Goal: Task Accomplishment & Management: Manage account settings

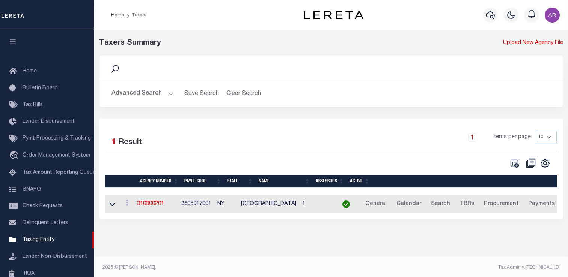
select select
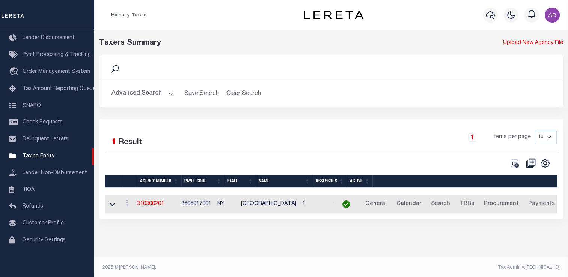
click at [168, 91] on button "Advanced Search" at bounding box center [143, 93] width 62 height 15
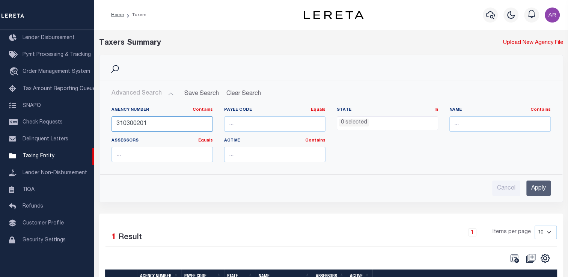
drag, startPoint x: 155, startPoint y: 121, endPoint x: 110, endPoint y: 118, distance: 45.2
click at [110, 118] on div "Agency Number Contains Contains Is 310300201" at bounding box center [162, 122] width 113 height 31
click at [533, 187] on input "Apply" at bounding box center [539, 188] width 24 height 15
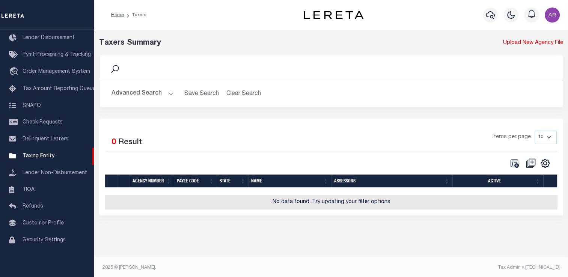
click at [106, 238] on div "Taxers Summary Upload New Agency File Search Advanced Search Save Search Clear …" at bounding box center [331, 134] width 474 height 208
click at [170, 93] on button "Advanced Search" at bounding box center [143, 93] width 62 height 15
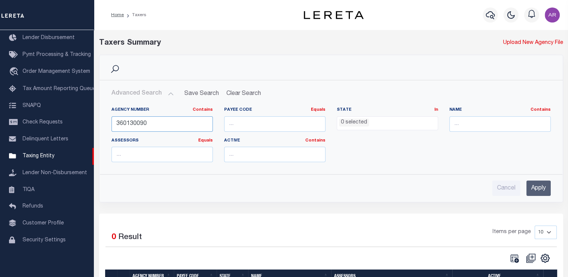
drag, startPoint x: 133, startPoint y: 124, endPoint x: 197, endPoint y: 126, distance: 63.9
click at [197, 126] on input "360130090" at bounding box center [162, 123] width 101 height 15
click at [538, 187] on input "Apply" at bounding box center [539, 188] width 24 height 15
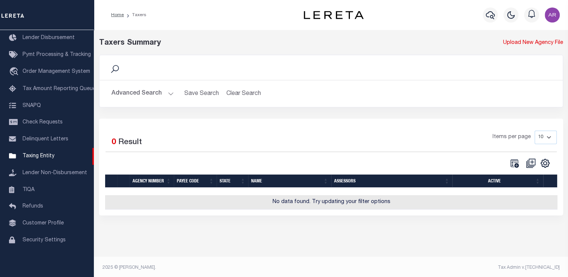
click at [168, 92] on button "Advanced Search" at bounding box center [143, 93] width 62 height 15
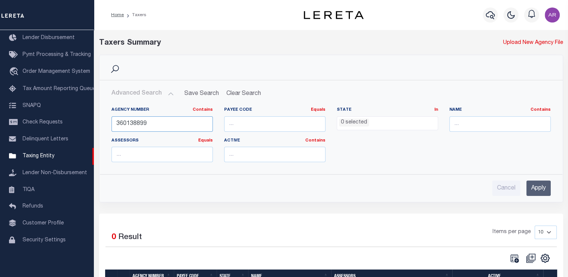
drag, startPoint x: 133, startPoint y: 124, endPoint x: 224, endPoint y: 128, distance: 91.4
click at [224, 128] on div "Agency Number Contains Contains Is 360138899 Payee Code Equals Equals Is Not Eq…" at bounding box center [331, 137] width 451 height 61
type input "360130000"
click at [540, 190] on input "Apply" at bounding box center [539, 188] width 24 height 15
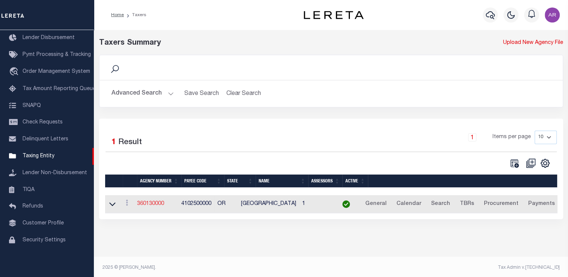
click at [160, 202] on link "360130000" at bounding box center [150, 203] width 27 height 5
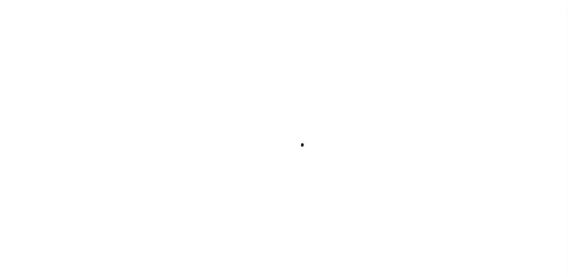
select select
checkbox input "false"
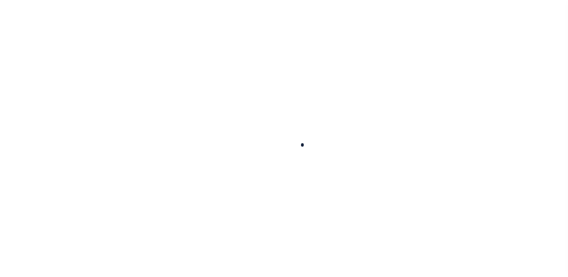
checkbox input "false"
type input "4102500000"
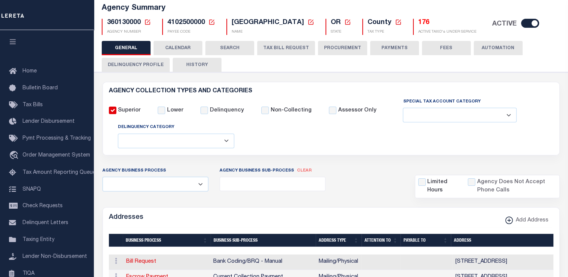
scroll to position [56, 0]
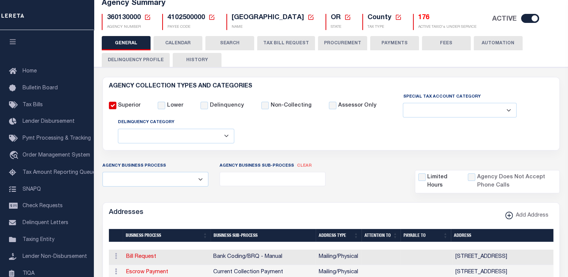
click at [548, 83] on h6 "AGENCY COLLECTION TYPES AND CATEGORIES" at bounding box center [331, 86] width 445 height 6
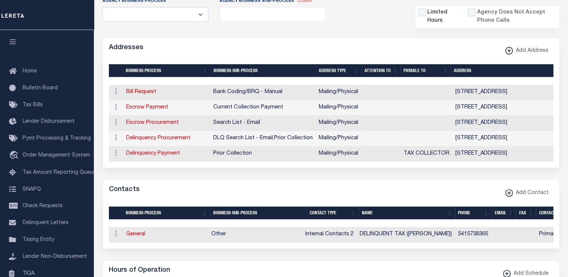
scroll to position [234, 0]
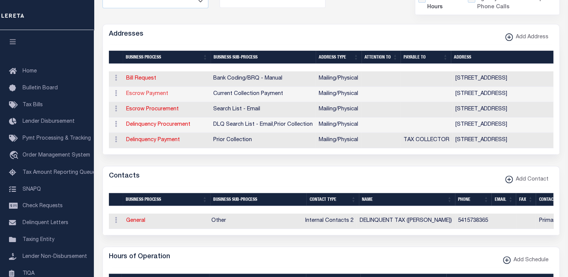
click at [155, 94] on link "Escrow Payment" at bounding box center [147, 93] width 42 height 5
select select "1"
checkbox input "false"
select select
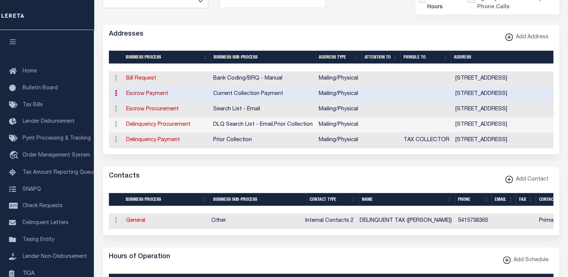
type input "450 N BUENA VISTA AVE, #13"
type input "BURNS"
select select "OR"
type input "97720"
select select "5"
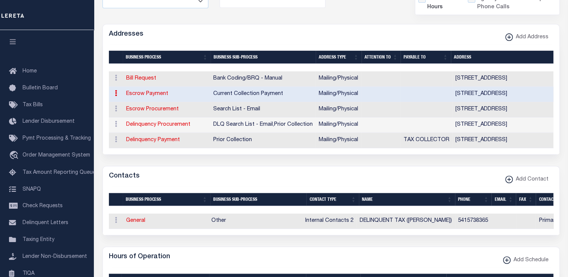
checkbox input "true"
select select "3"
select select "11"
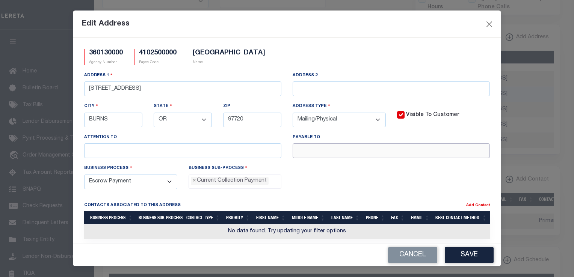
click at [307, 154] on input "text" at bounding box center [391, 150] width 197 height 15
paste input "TAX COLLECTOR"
type input "TAX COLLECTOR"
click at [482, 254] on button "Save" at bounding box center [469, 255] width 49 height 16
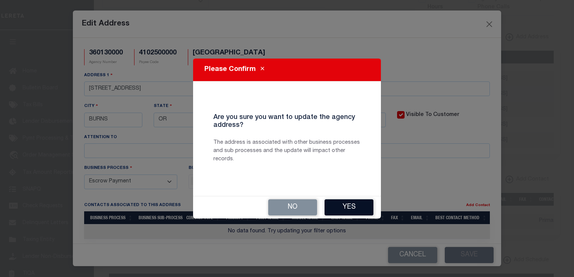
click at [347, 206] on button "Yes" at bounding box center [349, 207] width 49 height 16
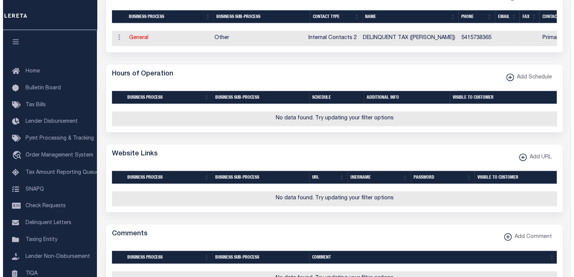
scroll to position [429, 0]
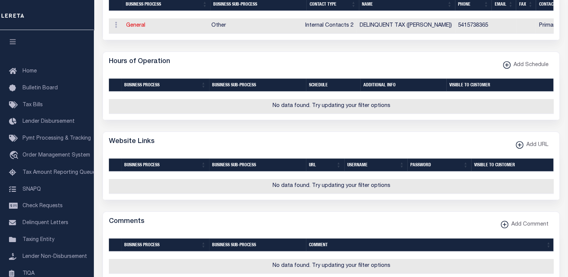
click at [452, 71] on div "Hours of Operation Add Schedule" at bounding box center [331, 62] width 457 height 21
click at [521, 145] on icon "button" at bounding box center [520, 145] width 4 height 1
select select
checkbox input "true"
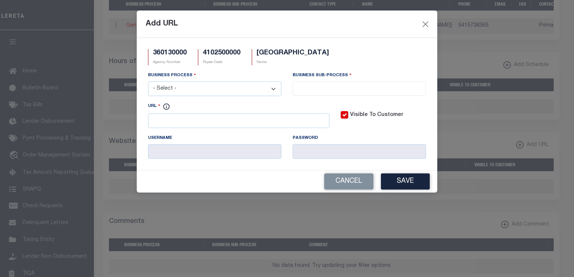
click at [273, 90] on select "- Select - All Automation Bill Request Delinquency Payment Delinquency Procurem…" at bounding box center [214, 89] width 133 height 15
select select "6"
click at [148, 82] on select "- Select - All Automation Bill Request Delinquency Payment Delinquency Procurem…" at bounding box center [214, 89] width 133 height 15
click at [304, 86] on input "search" at bounding box center [359, 88] width 129 height 8
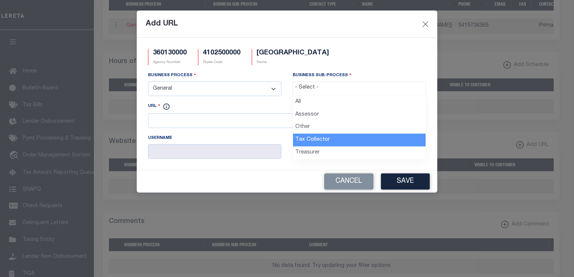
select select "31"
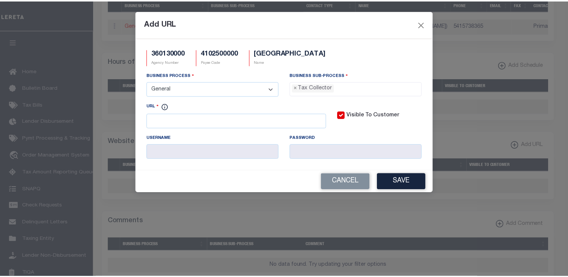
scroll to position [21, 0]
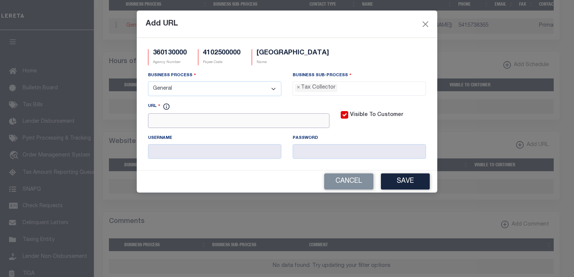
click at [183, 124] on input "URL" at bounding box center [238, 120] width 181 height 15
paste input "www.co.harney.or.us"
type input "https://www.co.harney.or.us"
click at [391, 182] on button "Save" at bounding box center [405, 182] width 49 height 16
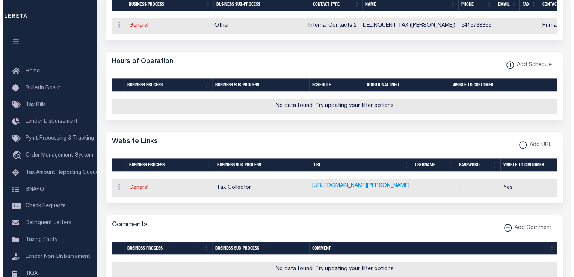
scroll to position [414, 0]
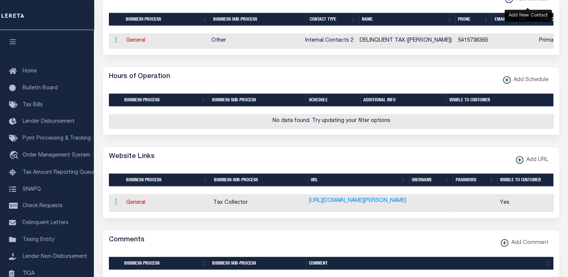
select select "1"
checkbox input "false"
checkbox input "true"
select select
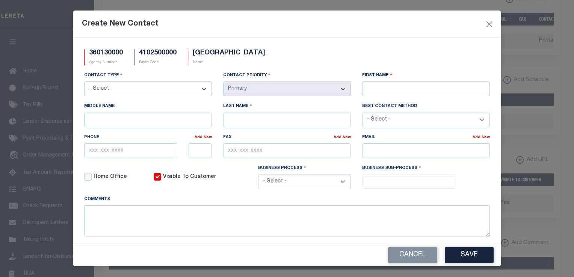
click at [201, 88] on select "- Select - Assessor Clerk Internal Contacts 1 Internal Contacts 2 Internal Cont…" at bounding box center [148, 89] width 128 height 15
select select "2"
click at [84, 82] on select "- Select - Assessor Clerk Internal Contacts 1 Internal Contacts 2 Internal Cont…" at bounding box center [148, 89] width 128 height 15
click at [394, 51] on div "360130000 Agency Number 4102500000 Payee Code HARNEY COUNTY Name" at bounding box center [286, 60] width 417 height 22
click at [372, 88] on input "First Name" at bounding box center [426, 89] width 128 height 15
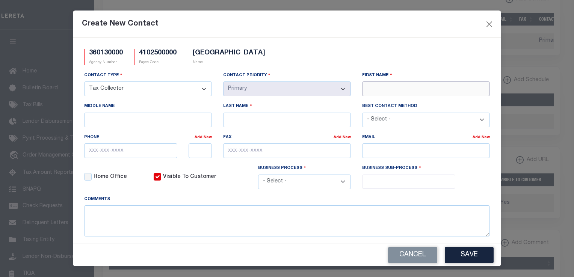
paste input "COREY"
type input "COREY"
type input "HILL"
click at [90, 152] on input "text" at bounding box center [130, 150] width 93 height 15
paste input "541-573-8365"
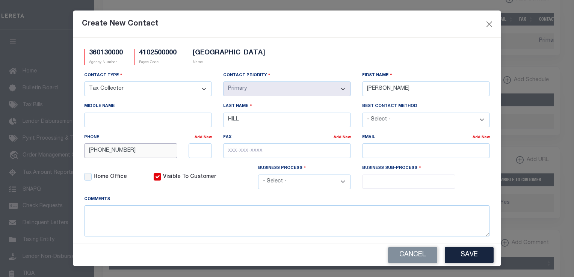
type input "541-573-8365"
click at [438, 23] on div "Create New Contact" at bounding box center [287, 24] width 428 height 27
click at [229, 150] on input "text" at bounding box center [287, 150] width 128 height 15
paste input "541-573-8193"
type input "541-573-8193"
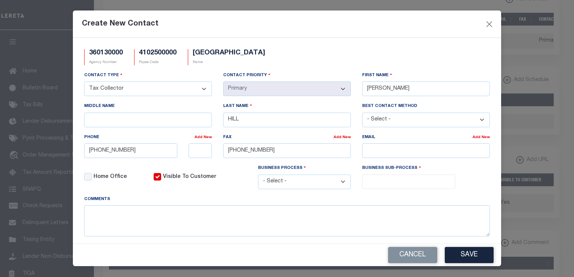
click at [412, 30] on div "Create New Contact" at bounding box center [287, 24] width 428 height 27
drag, startPoint x: 373, startPoint y: 152, endPoint x: 377, endPoint y: 154, distance: 4.8
click at [373, 152] on input "email" at bounding box center [426, 150] width 128 height 15
paste input "COREY.HILL@HARNEYCOUNTYOR.GOV"
type input "COREY.HILL@HARNEYCOUNTYOR.GOV"
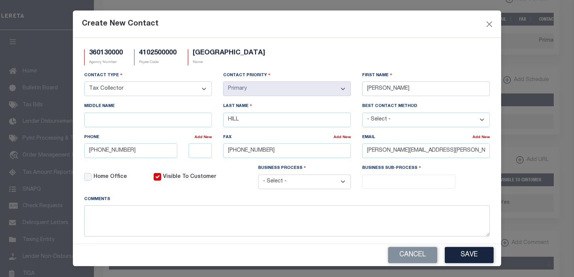
click at [341, 185] on select "- Select - All Automation Bill Request Delinquency Payment Delinquency Procurem…" at bounding box center [304, 182] width 93 height 15
select select "6"
click at [258, 176] on select "- Select - All Automation Bill Request Delinquency Payment Delinquency Procurem…" at bounding box center [304, 182] width 93 height 15
click at [375, 183] on input "search" at bounding box center [408, 181] width 88 height 8
select select "31"
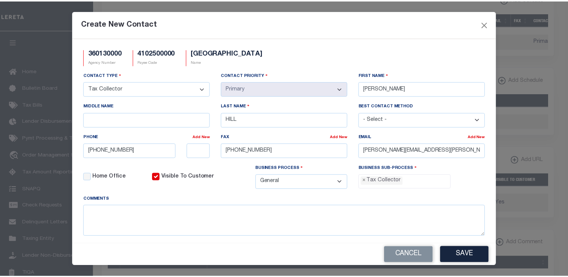
scroll to position [21, 0]
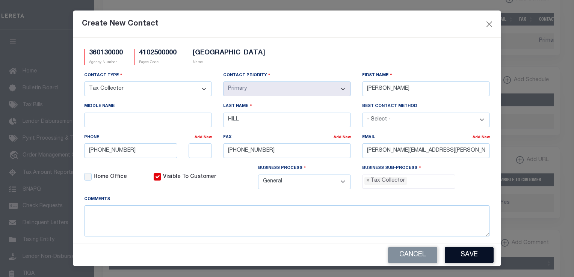
click at [470, 258] on button "Save" at bounding box center [469, 255] width 49 height 16
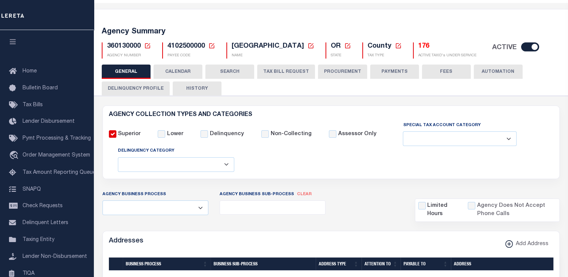
scroll to position [18, 0]
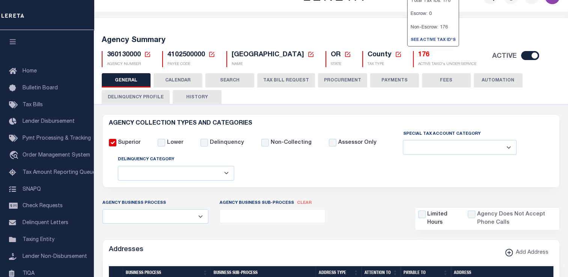
click at [447, 80] on button "FEES" at bounding box center [446, 80] width 49 height 14
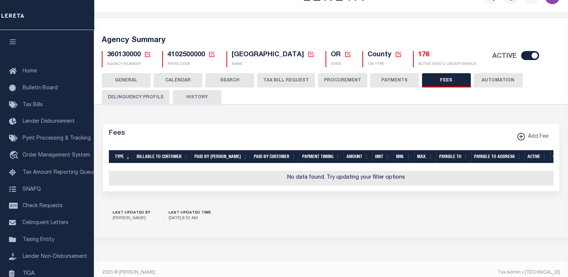
click at [399, 82] on button "PAYMENTS" at bounding box center [394, 80] width 49 height 14
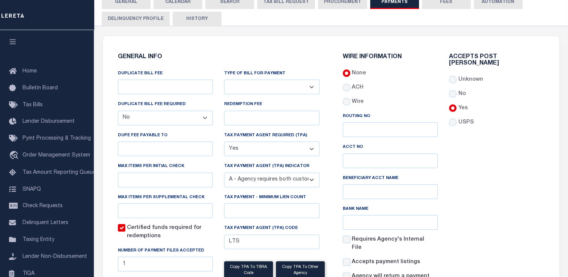
scroll to position [0, 0]
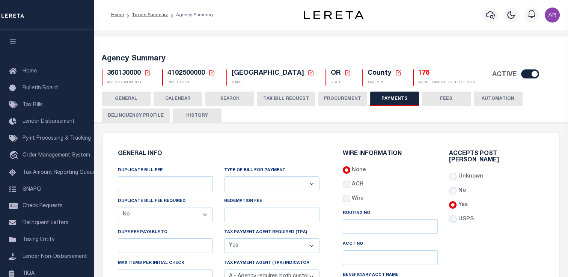
click at [110, 231] on div "GENERAL INFO DUPLICATE BILL FEE DUPLICATE BILL FEE REQUIRED Yes No DUPE FEE PAY…" at bounding box center [218, 281] width 225 height 278
click at [137, 96] on button "GENERAL" at bounding box center [126, 99] width 49 height 14
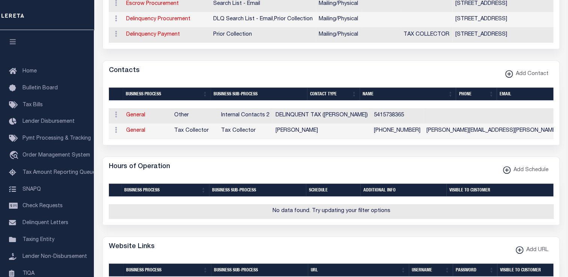
scroll to position [427, 0]
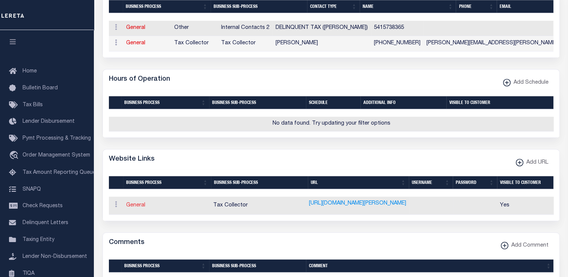
click at [138, 208] on link "General" at bounding box center [135, 205] width 19 height 5
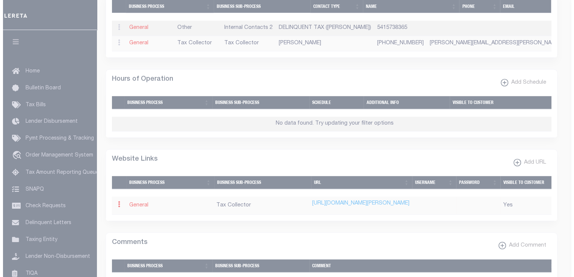
select select "6"
select select "31"
type input "https://www.co.harney.or.us"
checkbox input "true"
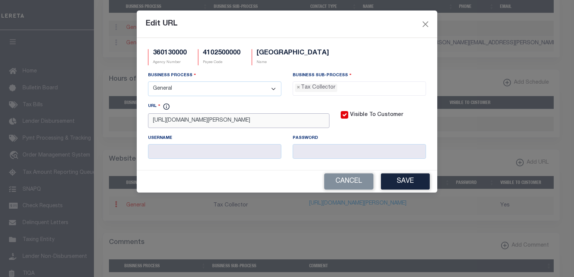
drag, startPoint x: 219, startPoint y: 123, endPoint x: 128, endPoint y: 123, distance: 90.5
click at [128, 123] on div "Edit URL 360130000 Agency Number 4102500000 Payee Code HARNEY COUNTY Name Busin…" at bounding box center [287, 138] width 574 height 277
click at [426, 22] on button "Close" at bounding box center [426, 24] width 10 height 10
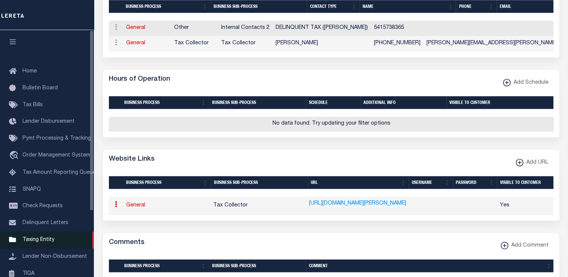
click at [42, 242] on span "Taxing Entity" at bounding box center [39, 239] width 32 height 5
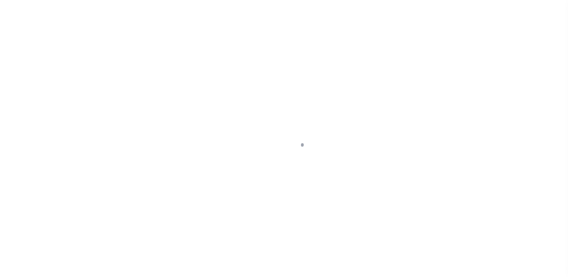
select select
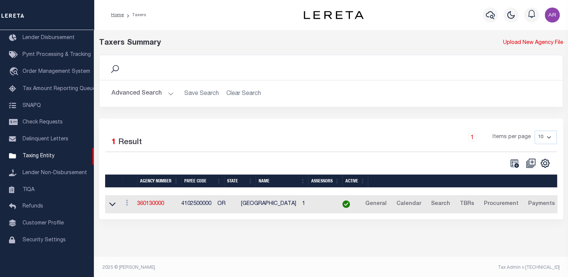
click at [167, 93] on button "Advanced Search" at bounding box center [143, 93] width 62 height 15
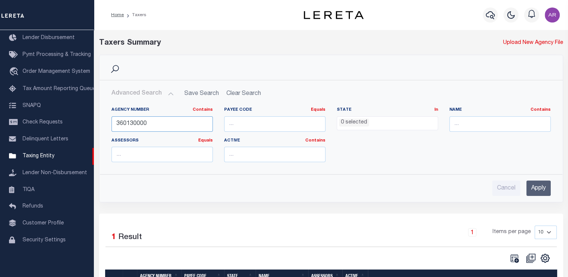
drag, startPoint x: 133, startPoint y: 122, endPoint x: 225, endPoint y: 119, distance: 91.7
click at [225, 119] on div "Agency Number Contains Contains Is 360130000 Payee Code Equals Equals Is Not Eq…" at bounding box center [331, 137] width 451 height 61
type input "360138888"
click at [541, 188] on input "Apply" at bounding box center [539, 188] width 24 height 15
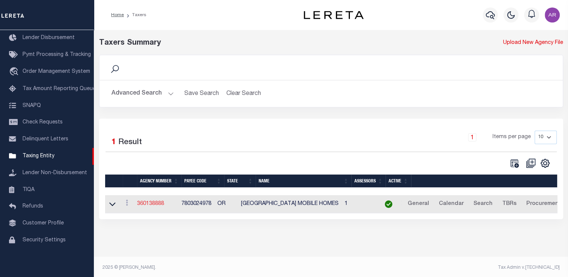
click at [160, 204] on link "360138888" at bounding box center [150, 203] width 27 height 5
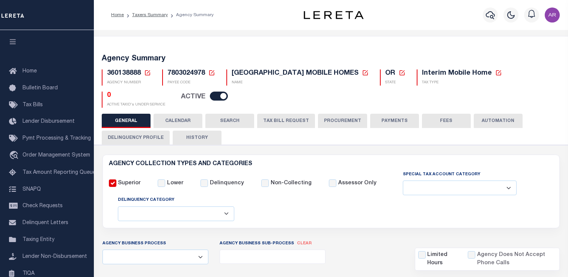
select select
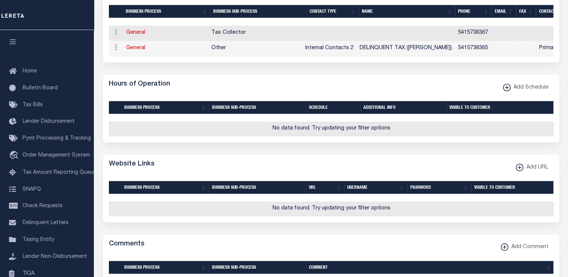
scroll to position [473, 0]
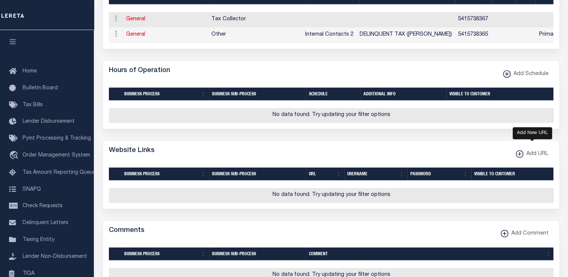
click at [519, 158] on xmlns\ "button" at bounding box center [520, 154] width 8 height 8
select select
checkbox input "true"
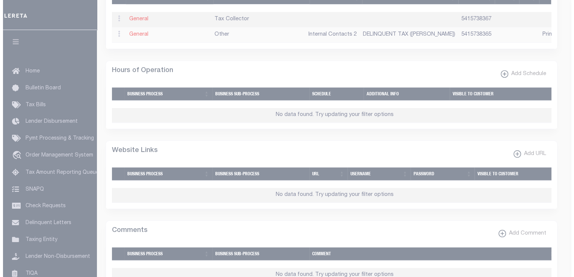
scroll to position [469, 0]
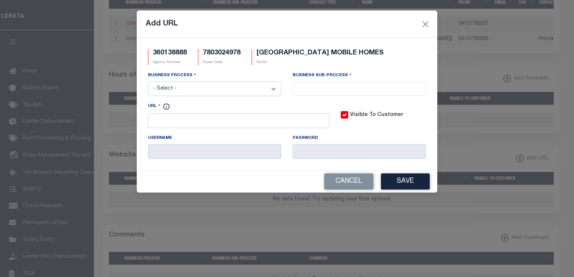
click at [272, 88] on select "- Select - All Automation Bill Request Delinquency Payment Delinquency Procurem…" at bounding box center [214, 89] width 133 height 15
select select "6"
click at [148, 82] on select "- Select - All Automation Bill Request Delinquency Payment Delinquency Procurem…" at bounding box center [214, 89] width 133 height 15
click at [301, 88] on input "search" at bounding box center [359, 88] width 129 height 8
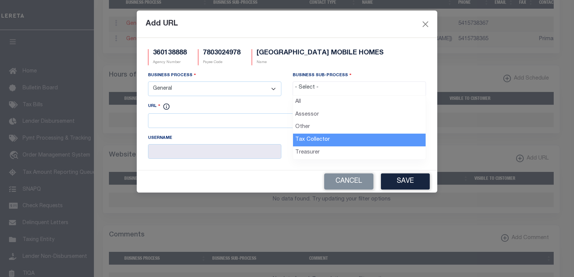
select select "31"
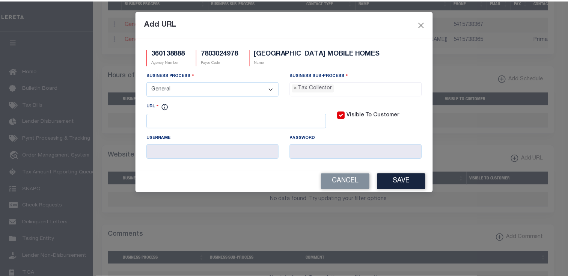
scroll to position [21, 0]
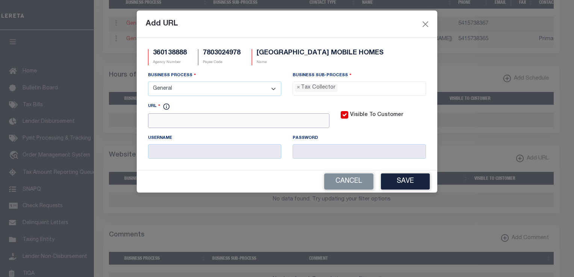
click at [217, 122] on input "URL" at bounding box center [238, 120] width 181 height 15
paste input "https://www.co.harney.or.us"
type input "https://www.co.harney.or.us"
click at [409, 183] on button "Save" at bounding box center [405, 182] width 49 height 16
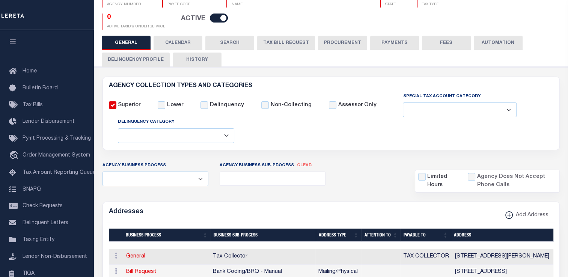
scroll to position [0, 0]
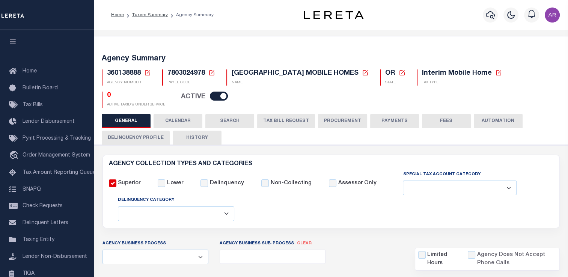
click at [438, 121] on button "FEES" at bounding box center [446, 121] width 49 height 14
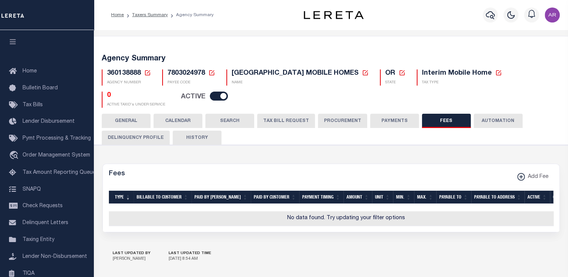
click at [393, 124] on button "PAYMENTS" at bounding box center [394, 121] width 49 height 14
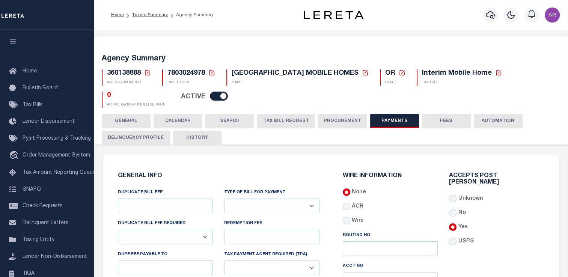
click at [136, 119] on button "GENERAL" at bounding box center [126, 121] width 49 height 14
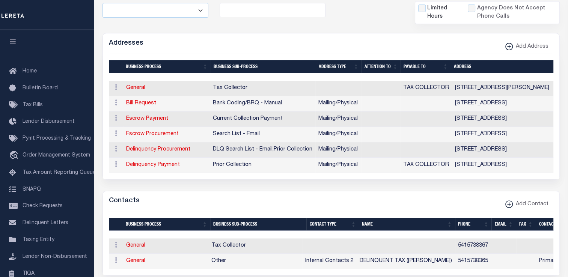
scroll to position [252, 0]
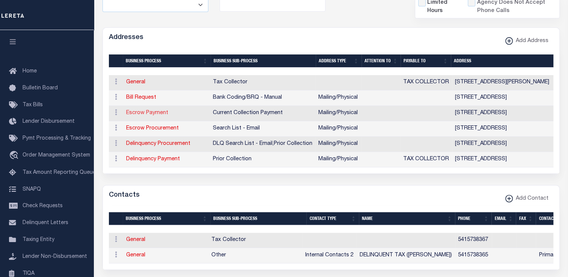
click at [155, 112] on link "Escrow Payment" at bounding box center [147, 112] width 42 height 5
select select "1"
checkbox input "false"
select select
type input "450 N BUENA VISTA AVE, #13"
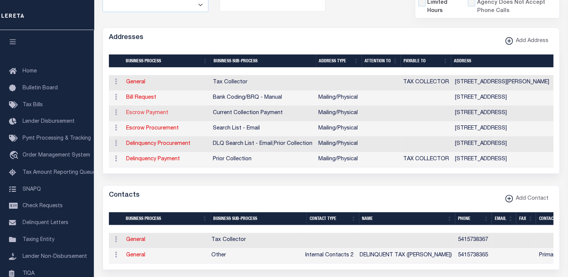
type input "BURNS"
select select "OR"
type input "97720"
select select "5"
checkbox input "true"
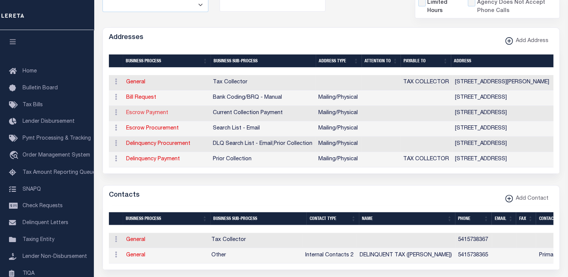
select select "3"
select select "11"
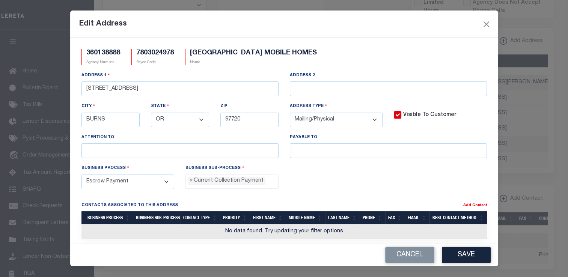
scroll to position [248, 0]
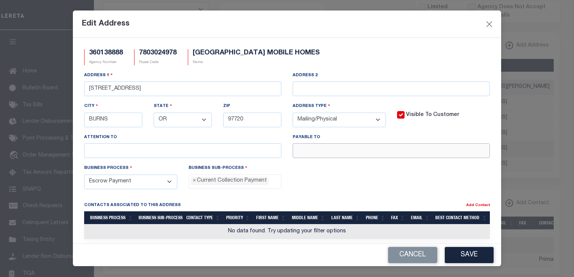
click at [337, 148] on input "text" at bounding box center [391, 150] width 197 height 15
paste input "TAX COLLECTOR"
type input "TAX COLLECTOR"
click at [477, 253] on button "Save" at bounding box center [469, 255] width 49 height 16
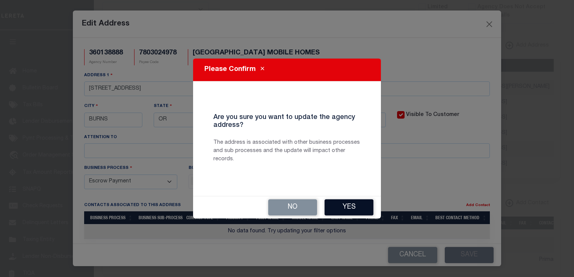
click at [343, 208] on button "Yes" at bounding box center [349, 207] width 49 height 16
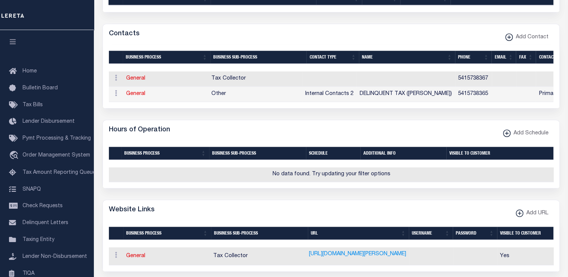
scroll to position [417, 0]
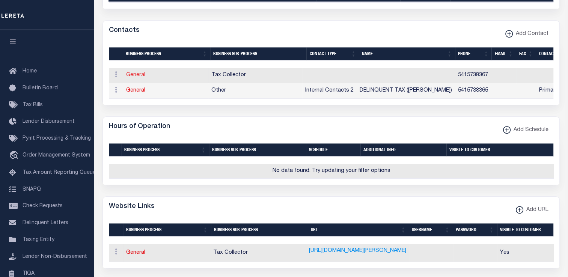
click at [137, 78] on link "General" at bounding box center [135, 74] width 19 height 5
checkbox input "false"
select select
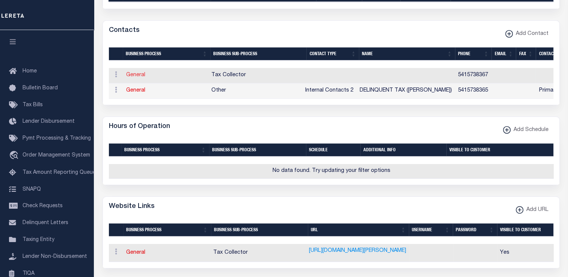
type input "5415738367"
checkbox input "false"
select select "6"
select select "31"
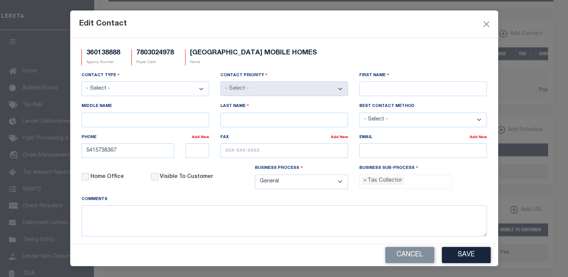
scroll to position [413, 0]
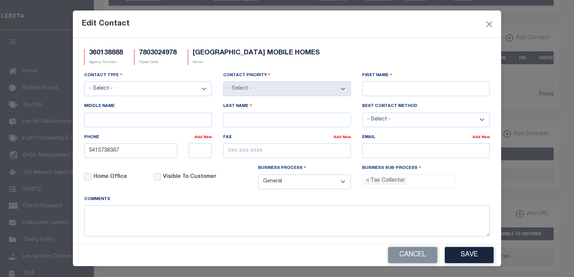
click at [203, 90] on select "- Select - Assessor Clerk Internal Contacts 1 Internal Contacts 2 Internal Cont…" at bounding box center [148, 89] width 128 height 15
select select "2"
click at [84, 82] on select "- Select - Assessor Clerk Internal Contacts 1 Internal Contacts 2 Internal Cont…" at bounding box center [148, 89] width 128 height 15
select select "1"
click at [364, 88] on input "First Name" at bounding box center [426, 89] width 128 height 15
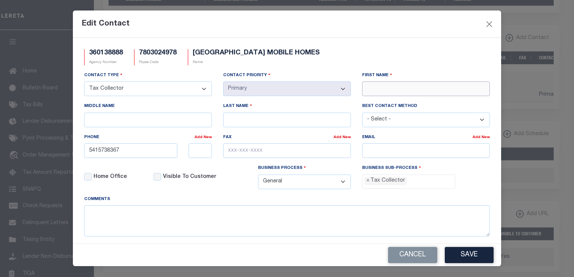
paste input "COREY"
type input "COREY"
type input "HILL"
type input "COREY.HILL@HARNEYCOUNTYOR.GOV"
type input "HILL"
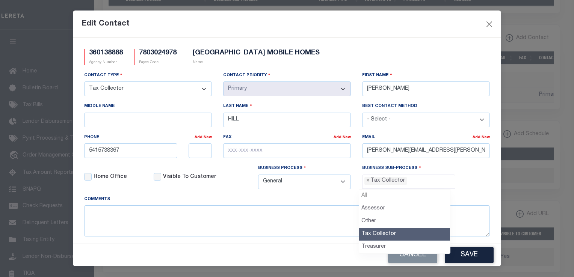
click at [400, 29] on div "Edit Contact" at bounding box center [287, 24] width 428 height 27
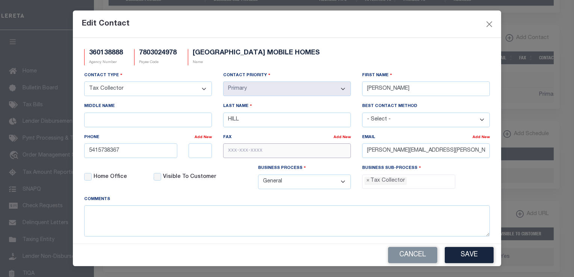
click at [227, 151] on input "text" at bounding box center [287, 150] width 128 height 15
paste input "541-573-8193"
type input "541-573-8193"
click at [132, 153] on input "5415738367" at bounding box center [130, 150] width 93 height 15
type input "541-573-8365"
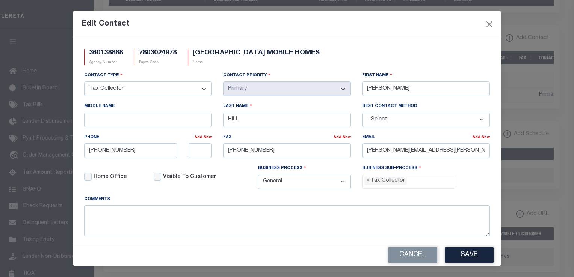
click at [423, 45] on div "360138888 Agency Number 7803024978 Payee Code HARNEY COUNTY MOBILE HOMES Name C…" at bounding box center [287, 141] width 428 height 206
click at [472, 256] on button "Save" at bounding box center [469, 255] width 49 height 16
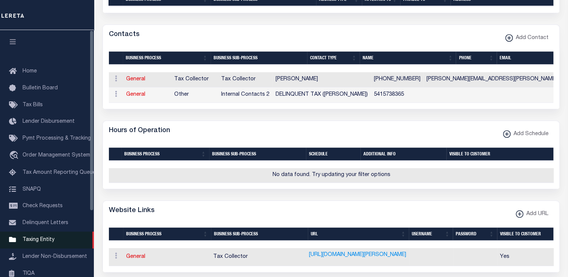
click at [44, 243] on span "Taxing Entity" at bounding box center [39, 239] width 32 height 5
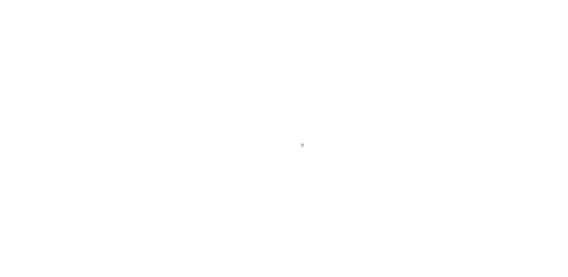
select select
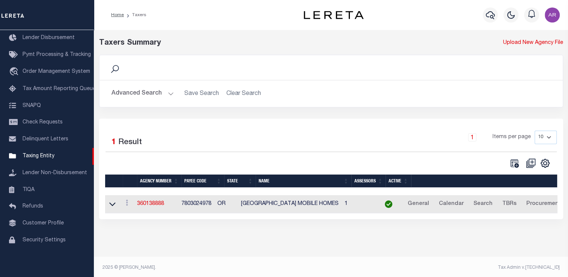
click at [167, 92] on button "Advanced Search" at bounding box center [143, 93] width 62 height 15
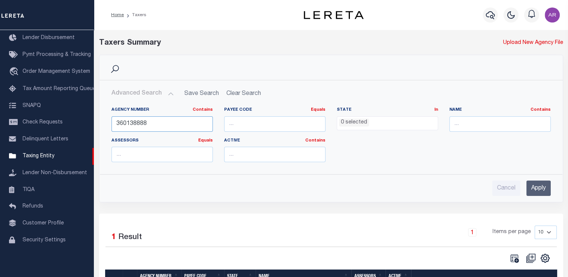
drag, startPoint x: 159, startPoint y: 122, endPoint x: 103, endPoint y: 122, distance: 56.7
click at [103, 122] on div "Agency Number Contains Contains Is 360138888 Payee Code Equals Equals Is Not Eq…" at bounding box center [331, 134] width 463 height 67
paste input "70670669"
type input "370670669"
click at [538, 190] on input "Apply" at bounding box center [539, 188] width 24 height 15
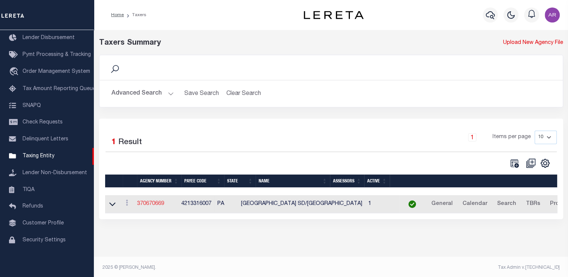
click at [160, 202] on link "370670669" at bounding box center [150, 203] width 27 height 5
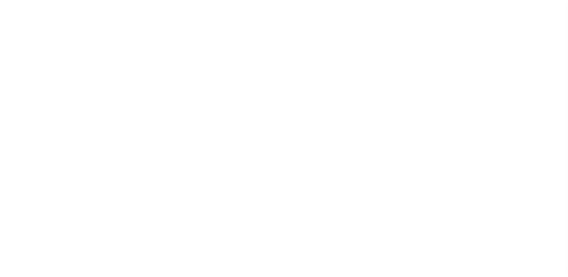
select select
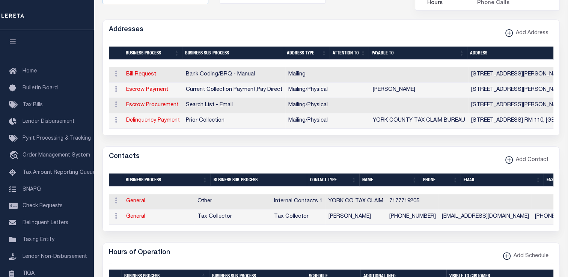
scroll to position [266, 0]
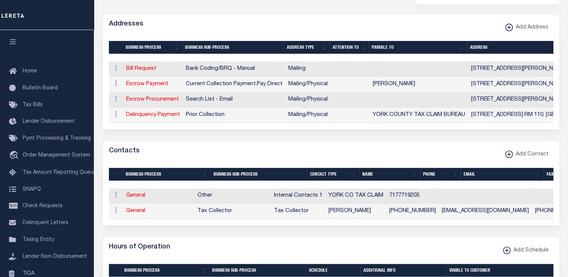
click at [106, 236] on form "AGENCY COLLECTION TYPES AND CATEGORIES Superior Lower Delinquency Non-Collectin…" at bounding box center [331, 223] width 457 height 668
click at [158, 82] on link "Escrow Payment" at bounding box center [147, 84] width 42 height 5
select select "1"
checkbox input "false"
select select
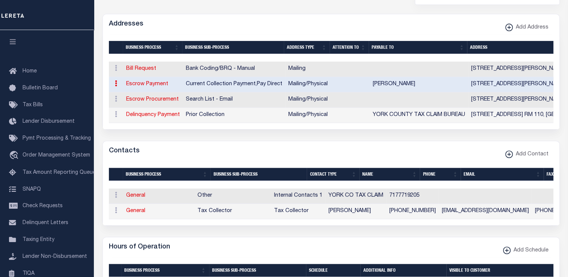
type input "[STREET_ADDRESS][PERSON_NAME]"
type input "YORK"
select select "PA"
type input "17401"
select select "5"
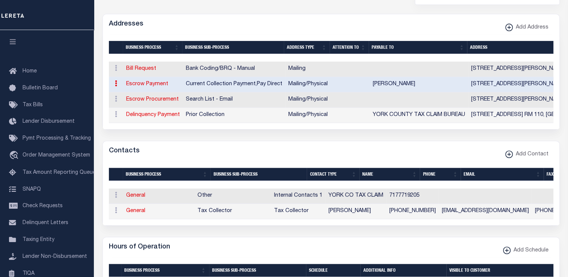
checkbox input "true"
type input "[PERSON_NAME]"
select select "3"
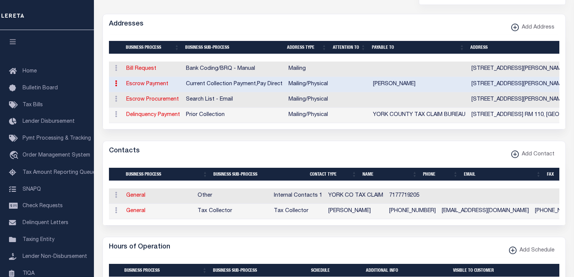
select select "11"
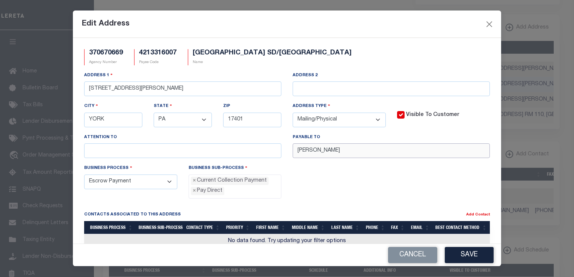
drag, startPoint x: 355, startPoint y: 148, endPoint x: 278, endPoint y: 148, distance: 77.4
click at [278, 148] on div "Address [STREET_ADDRESS][PERSON_NAME] Address 2 [GEOGRAPHIC_DATA] State - Selec…" at bounding box center [286, 117] width 417 height 93
paste input "CITY TREASURER"
type input "CITY TREASURER"
click at [465, 256] on button "Save" at bounding box center [469, 255] width 49 height 16
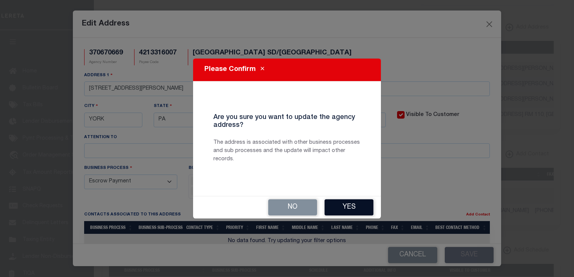
click at [361, 211] on button "Yes" at bounding box center [349, 207] width 49 height 16
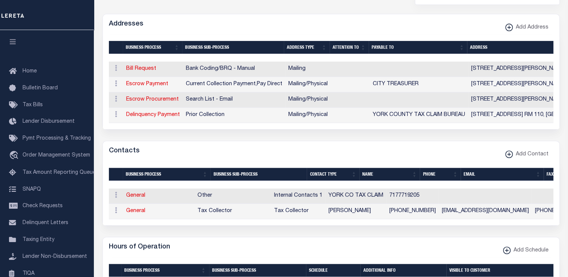
click at [420, 20] on div "Addresses Add Address" at bounding box center [331, 24] width 457 height 21
click at [444, 17] on div "Addresses Add Address" at bounding box center [331, 24] width 457 height 21
click at [439, 252] on div "Hours of Operation Add Schedule" at bounding box center [331, 247] width 457 height 21
click at [143, 66] on link "Bill Request" at bounding box center [141, 68] width 30 height 5
select select
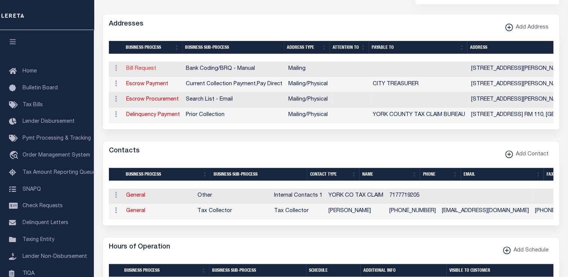
select select "1"
checkbox input "false"
select select
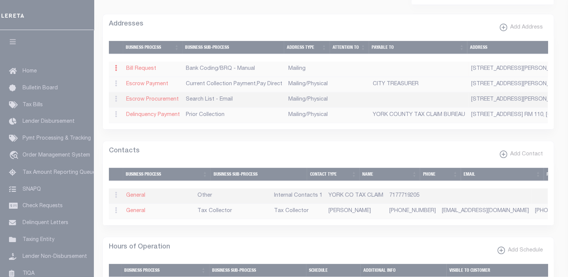
type input "101 S GEORGE"
type input "YORK"
select select "PA"
type input "17401"
checkbox input "true"
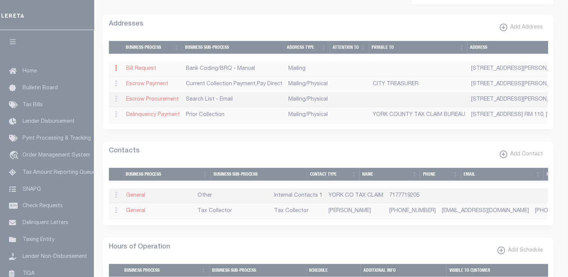
select select "1"
select select "2"
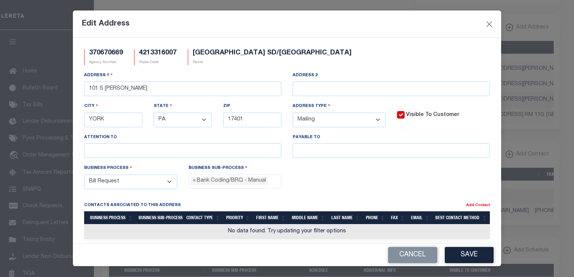
drag, startPoint x: 426, startPoint y: 51, endPoint x: 424, endPoint y: 54, distance: 4.4
click at [426, 51] on div "370670669 Agency Number 4213316007 Payee Code YORK CITY SD/YORK CITY Name" at bounding box center [286, 60] width 417 height 22
click at [332, 153] on input "text" at bounding box center [391, 150] width 197 height 15
paste input "[PERSON_NAME]"
type input "[PERSON_NAME]"
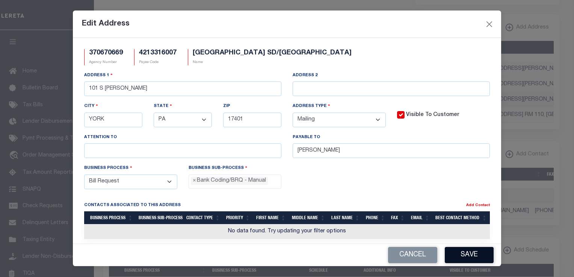
click at [475, 257] on button "Save" at bounding box center [469, 255] width 49 height 16
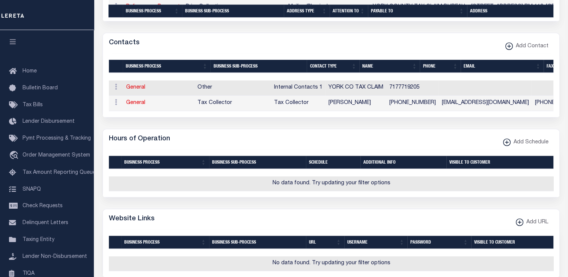
scroll to position [370, 0]
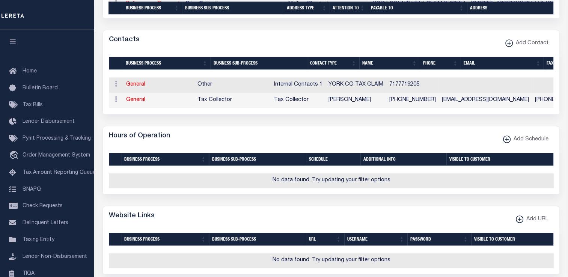
click at [429, 132] on div "Hours of Operation Add Schedule" at bounding box center [331, 136] width 457 height 21
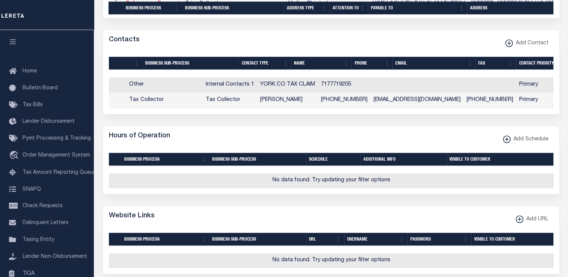
scroll to position [0, 0]
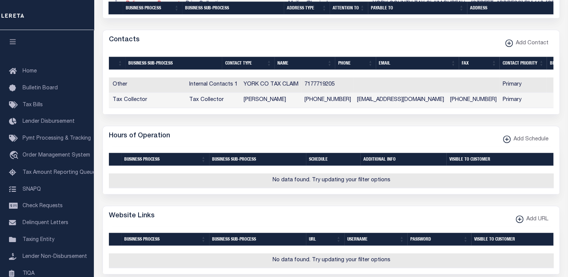
click at [430, 43] on div "Contacts Add Contact" at bounding box center [331, 40] width 457 height 21
click at [511, 43] on icon "button" at bounding box center [509, 43] width 4 height 1
select select "1"
checkbox input "false"
checkbox input "true"
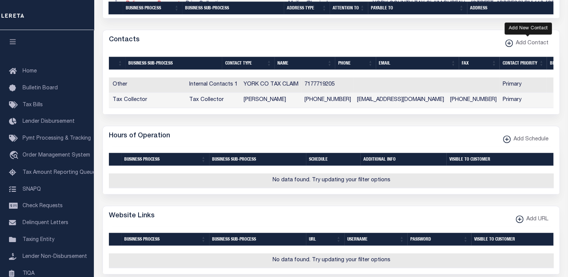
select select
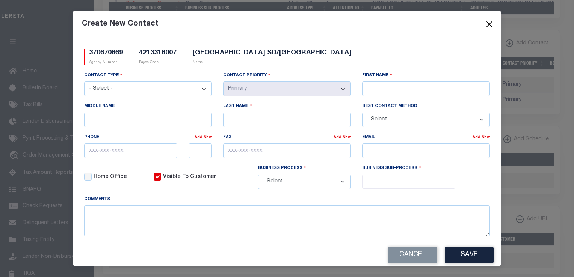
click at [489, 23] on button "Close" at bounding box center [490, 24] width 10 height 10
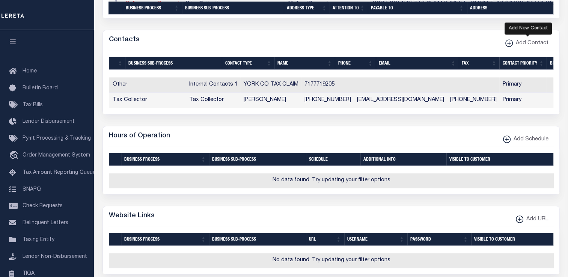
click at [512, 41] on xmlns\ "button" at bounding box center [510, 43] width 8 height 8
select select "1"
checkbox input "false"
checkbox input "true"
select select
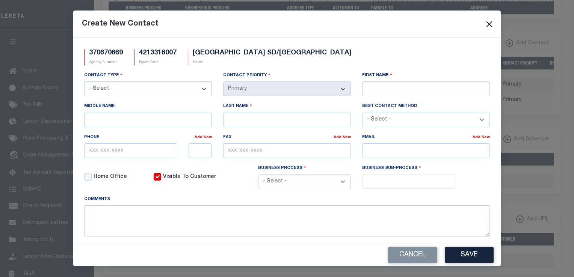
click at [492, 22] on button "Close" at bounding box center [490, 24] width 10 height 10
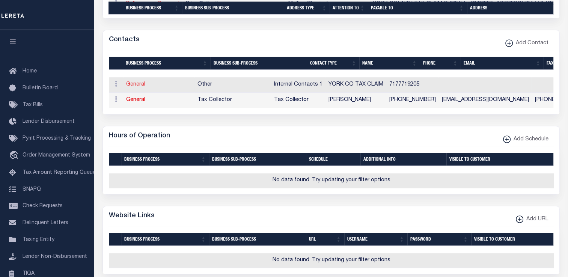
click at [135, 84] on link "General" at bounding box center [135, 84] width 19 height 5
select select
checkbox input "false"
select select
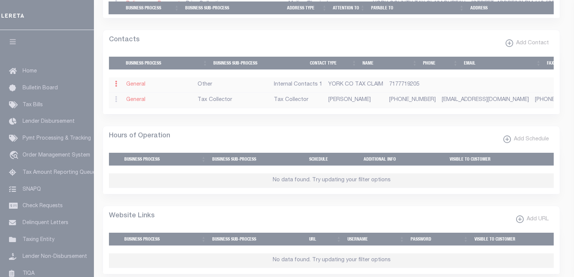
select select "5"
select select "1"
type input "YORK"
type input "CO"
type input "TAX CLAIM"
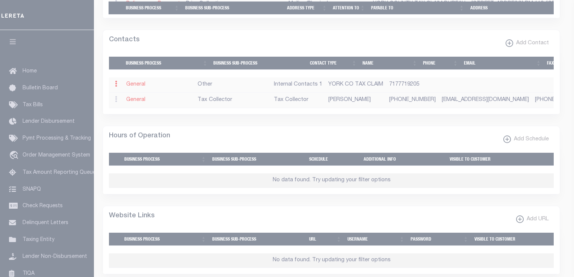
type input "7177719205"
select select "6"
select select "39"
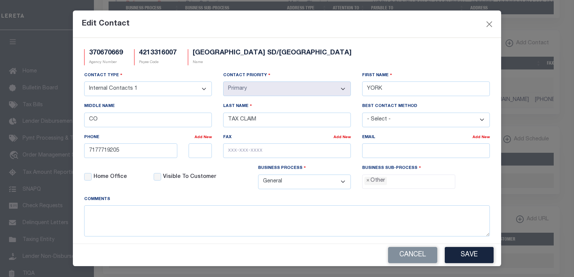
click at [201, 89] on select "- Select - Assessor Clerk Internal Contacts 1 Internal Contacts 2 Internal Cont…" at bounding box center [148, 89] width 128 height 15
select select "6"
click at [84, 82] on select "- Select - Assessor Clerk Internal Contacts 1 Internal Contacts 2 Internal Cont…" at bounding box center [148, 89] width 128 height 15
click at [462, 258] on button "Save" at bounding box center [469, 255] width 49 height 16
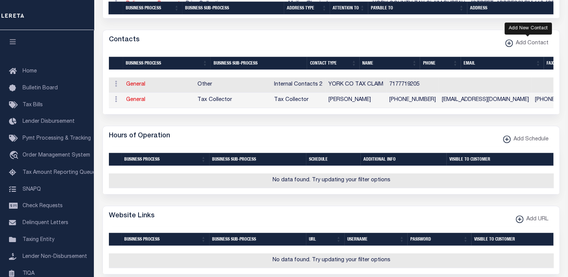
click at [510, 43] on xmlns\ "button" at bounding box center [510, 43] width 8 height 8
select select
select select "1"
checkbox input "false"
checkbox input "true"
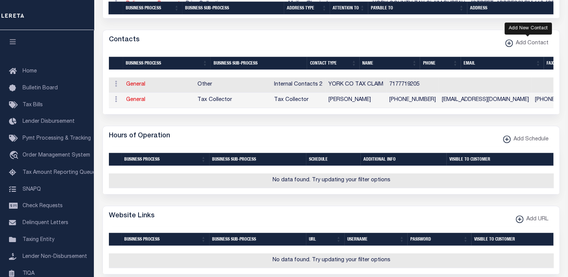
select select
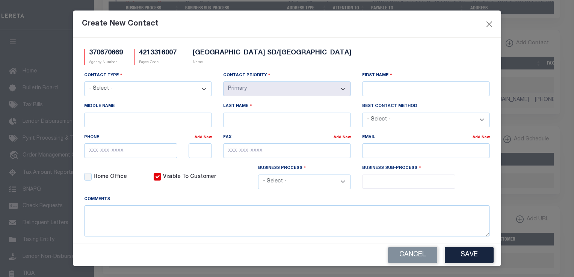
click at [203, 91] on select "- Select - Assessor Clerk Internal Contacts 1 Internal Contacts 2 Internal Cont…" at bounding box center [148, 89] width 128 height 15
select select "5"
click at [84, 82] on select "- Select - Assessor Clerk Internal Contacts 1 Internal Contacts 2 Internal Cont…" at bounding box center [148, 89] width 128 height 15
click at [272, 116] on input "Last Name" at bounding box center [287, 120] width 128 height 15
paste input "RUFFIN"
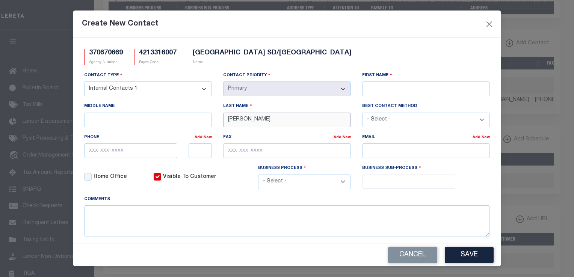
type input "RUFFIN"
click at [372, 92] on input "First Name" at bounding box center [426, 89] width 128 height 15
type input "WANDA"
click at [93, 153] on input "text" at bounding box center [130, 150] width 93 height 15
paste input "717-849-2281"
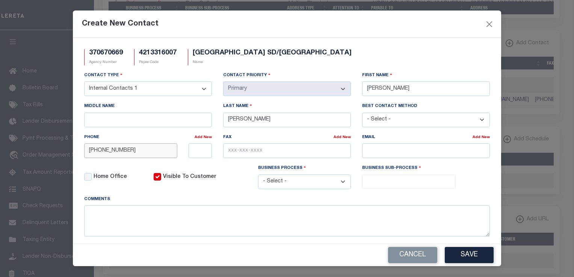
type input "717-849-2281"
click at [419, 26] on div "Create New Contact" at bounding box center [287, 24] width 428 height 27
click at [374, 148] on input "email" at bounding box center [426, 150] width 128 height 15
paste input "WRUFFIN@YORKCITY.ORG"
type input "WRUFFIN@YORKCITY.ORG"
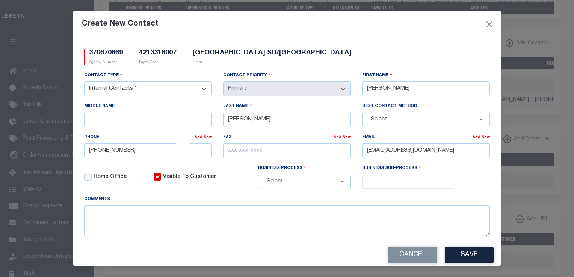
click at [341, 183] on select "- Select - All Automation Bill Request Delinquency Payment Delinquency Procurem…" at bounding box center [304, 182] width 93 height 15
select select "6"
click at [258, 176] on select "- Select - All Automation Bill Request Delinquency Payment Delinquency Procurem…" at bounding box center [304, 182] width 93 height 15
click at [371, 182] on input "search" at bounding box center [408, 181] width 88 height 8
select select "32"
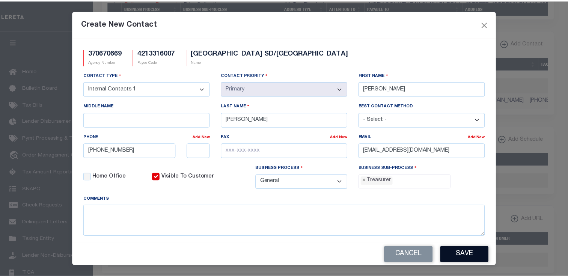
scroll to position [28, 0]
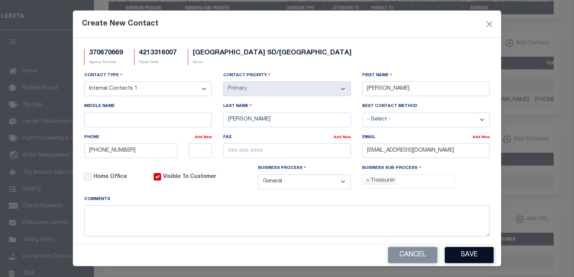
click at [473, 256] on button "Save" at bounding box center [469, 255] width 49 height 16
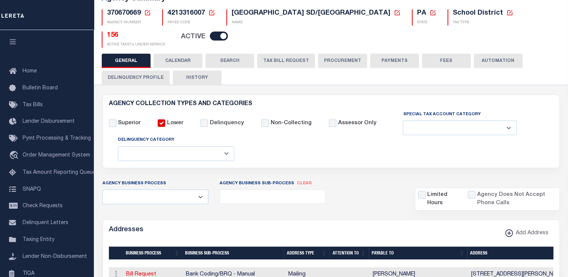
scroll to position [55, 0]
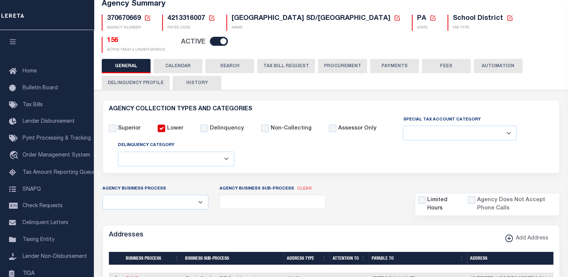
click at [401, 62] on button "PAYMENTS" at bounding box center [394, 66] width 49 height 14
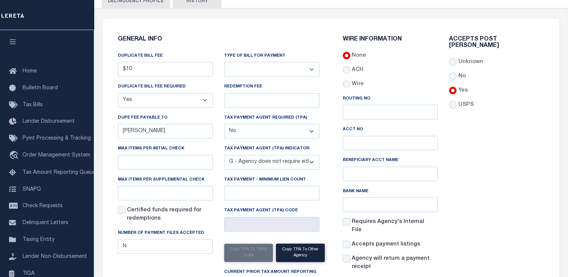
scroll to position [156, 0]
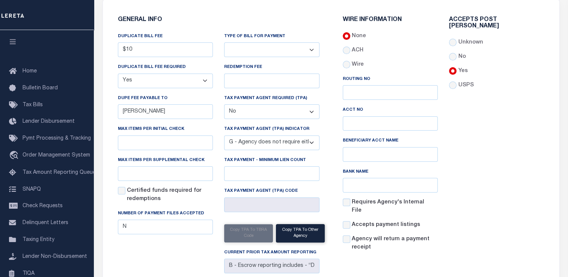
click at [541, 69] on div "Accepts Post Mark Unknown No Yes" at bounding box center [497, 137] width 107 height 241
drag, startPoint x: 183, startPoint y: 106, endPoint x: 117, endPoint y: 107, distance: 66.1
click at [118, 107] on input "WANDA RUFFIN" at bounding box center [165, 111] width 95 height 15
paste input "JOE JEFCOHE"
type input "JOE JEFCOHE"
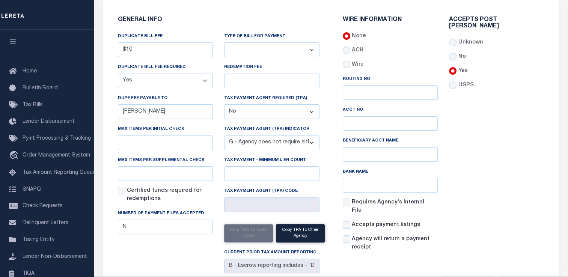
click at [492, 127] on div "Accepts Post Mark Unknown No Yes" at bounding box center [497, 137] width 107 height 241
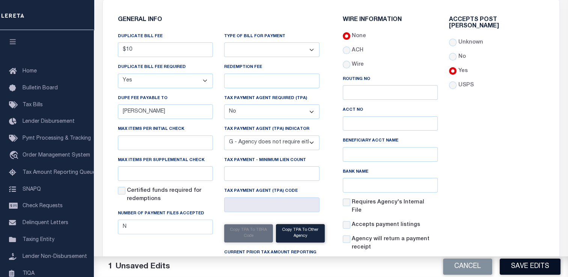
click at [528, 265] on button "Save Edits" at bounding box center [530, 267] width 61 height 16
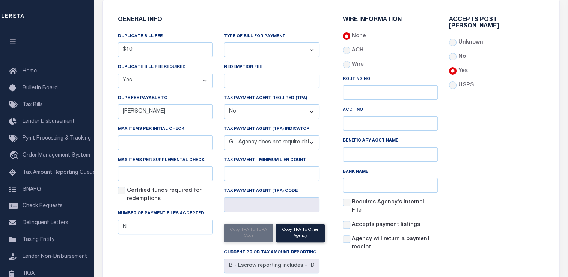
scroll to position [0, 0]
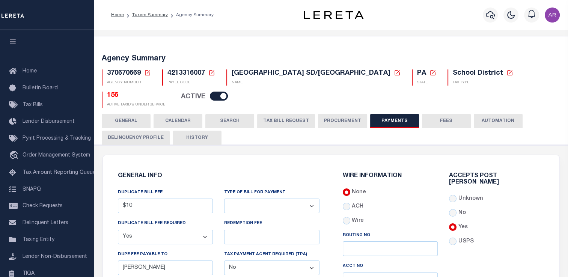
click at [448, 119] on button "FEES" at bounding box center [446, 121] width 49 height 14
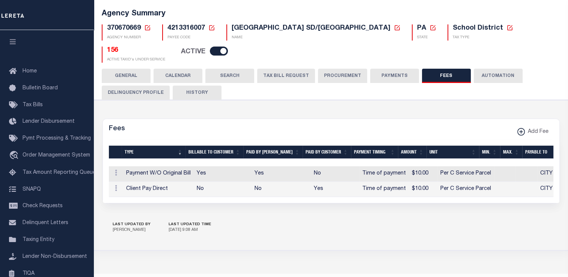
scroll to position [63, 0]
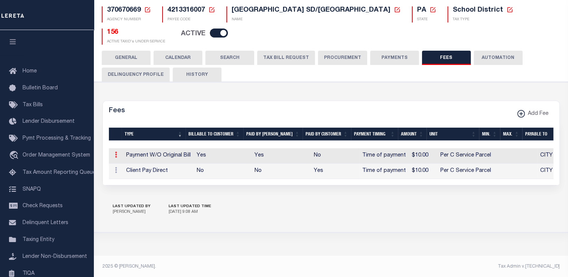
click at [116, 152] on icon at bounding box center [116, 155] width 2 height 6
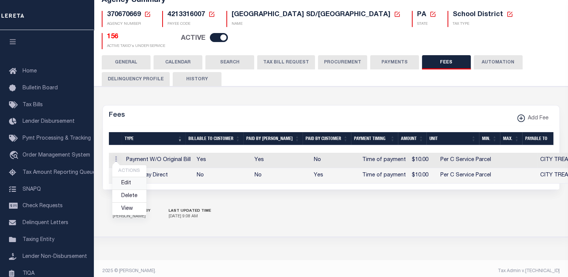
click at [127, 179] on link "Edit" at bounding box center [129, 183] width 34 height 12
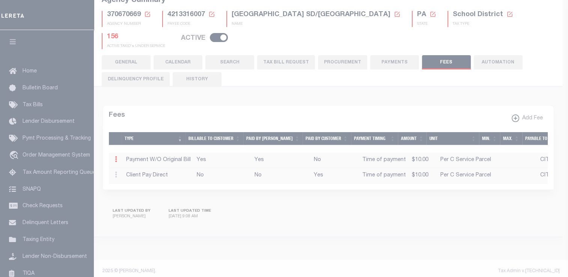
select select "4"
select select "7"
type input "$10"
select select
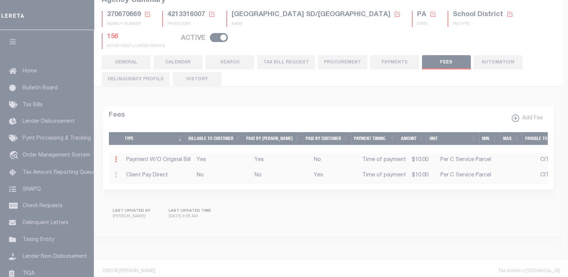
select select "5"
checkbox input "true"
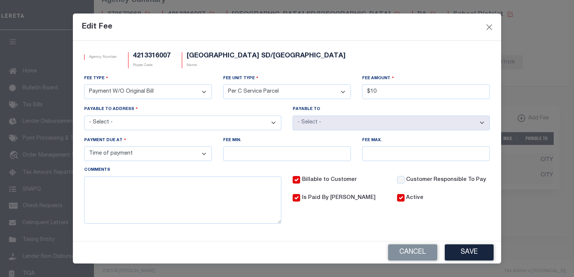
click at [272, 122] on select "- Select - 101 S GEORGE ST, YORK, PA, 17401 101 S GEORGE, YORK, PA, 17401 28 E …" at bounding box center [182, 123] width 197 height 15
select select "18623"
click at [84, 116] on select "- Select - 101 S GEORGE ST, YORK, PA, 17401 101 S GEORGE, YORK, PA, 17401 28 E …" at bounding box center [182, 123] width 197 height 15
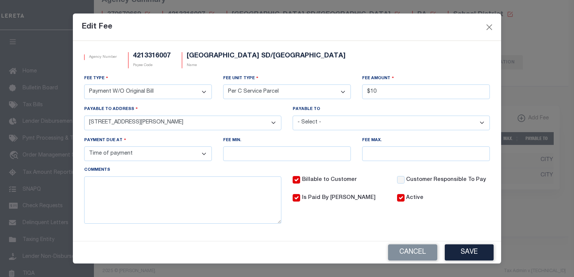
select select "24857"
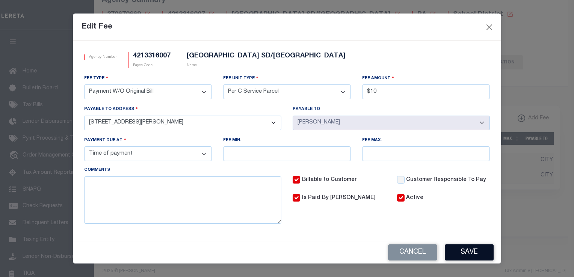
click at [473, 252] on button "Save" at bounding box center [469, 253] width 49 height 16
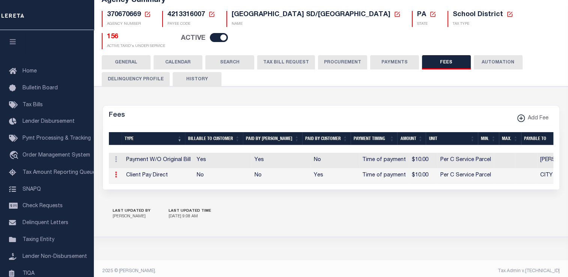
click at [116, 172] on icon at bounding box center [116, 175] width 2 height 6
click at [127, 194] on link "Edit" at bounding box center [129, 199] width 34 height 12
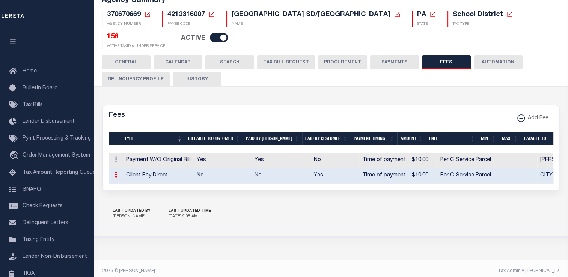
select select
checkbox input "false"
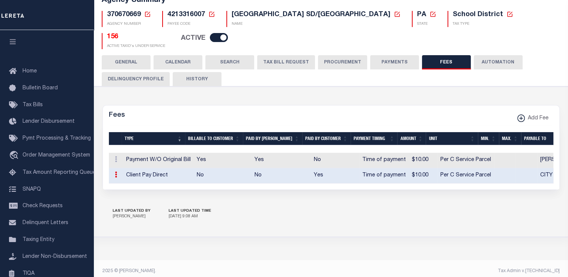
checkbox input "false"
select select "3"
select select "7"
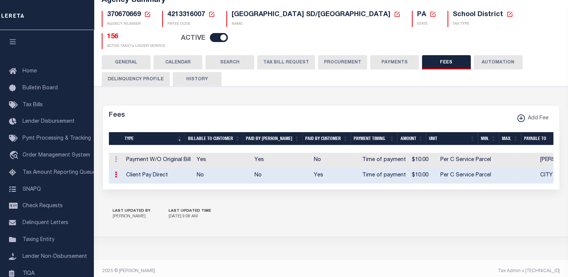
type input "$10"
select select "21956"
select select
select select "5"
checkbox input "true"
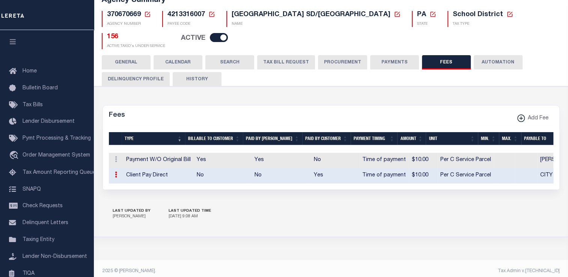
checkbox input "true"
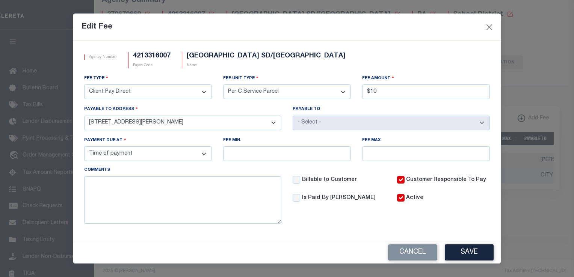
click at [273, 123] on select "- Select - 101 S GEORGE ST, YORK, PA, 17401 101 S GEORGE, YORK, PA, 17401 28 E …" at bounding box center [182, 123] width 197 height 15
select select "18623"
click at [84, 116] on select "- Select - 101 S GEORGE ST, YORK, PA, 17401 101 S GEORGE, YORK, PA, 17401 28 E …" at bounding box center [182, 123] width 197 height 15
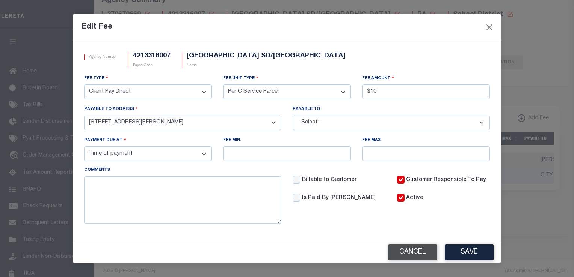
select select "24857"
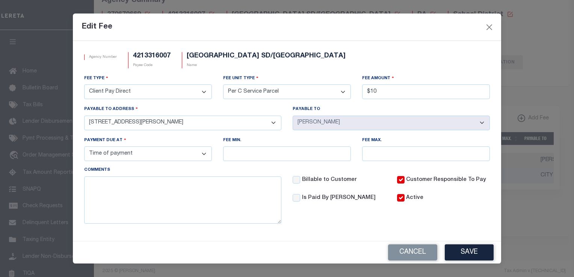
click at [472, 255] on button "Save" at bounding box center [469, 253] width 49 height 16
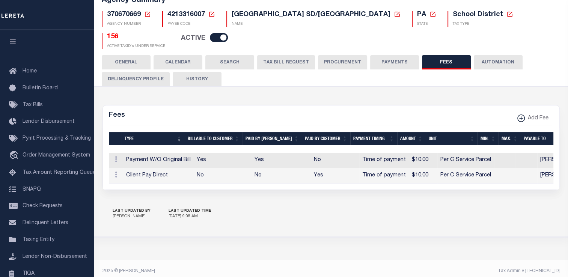
click at [551, 44] on div "370670669 Agency Number Edit Cancel Ok" at bounding box center [331, 27] width 470 height 44
click at [521, 115] on xmlns\ "button" at bounding box center [522, 119] width 8 height 8
select select
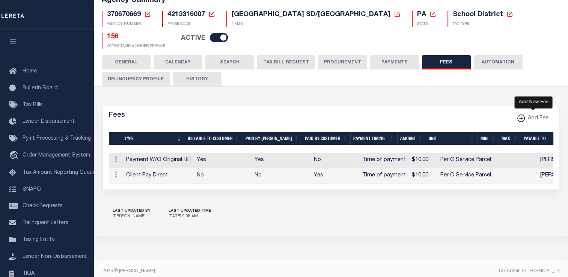
select select
checkbox input "false"
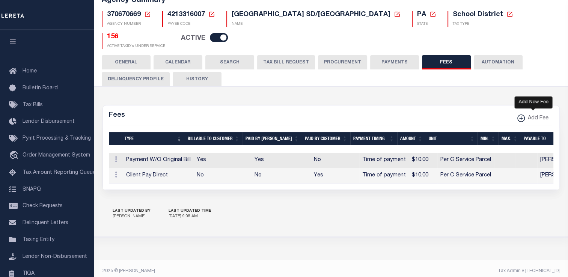
checkbox input "true"
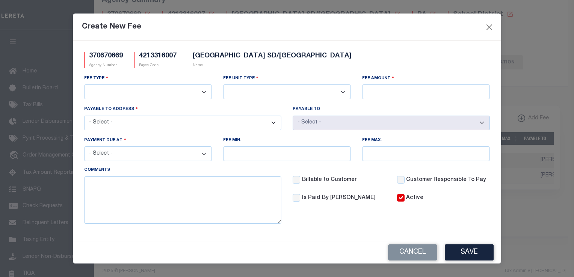
drag, startPoint x: 204, startPoint y: 91, endPoint x: 202, endPoint y: 96, distance: 5.6
click at [204, 91] on select "3rd Party Web Extract Fee Current 3rd Party Web Extract Fee Prior Automation Fe…" at bounding box center [148, 92] width 128 height 15
select select "18"
click at [84, 85] on select "3rd Party Web Extract Fee Current 3rd Party Web Extract Fee Prior Automation Fe…" at bounding box center [148, 92] width 128 height 15
click at [341, 92] on select "Per Agency Per Agency Parcel Per B Service Parcel Per C Service Parcel Per File…" at bounding box center [287, 92] width 128 height 15
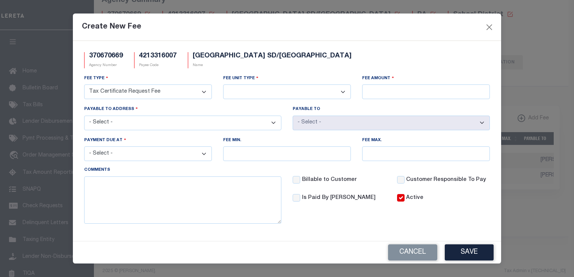
select select "4"
click at [223, 85] on select "Per Agency Per Agency Parcel Per B Service Parcel Per C Service Parcel Per File…" at bounding box center [287, 92] width 128 height 15
click at [413, 27] on div "Create New Fee" at bounding box center [287, 27] width 428 height 27
click at [375, 91] on input "Fee Amount" at bounding box center [426, 92] width 128 height 15
type input "$25.00"
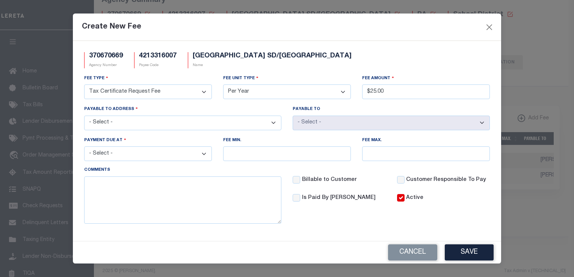
click at [273, 123] on select "- Select - 101 S GEORGE ST, YORK, PA, 17401 101 S GEORGE, YORK, PA, 17401 28 E …" at bounding box center [182, 123] width 197 height 15
select select "18623"
click at [84, 116] on select "- Select - 101 S GEORGE ST, YORK, PA, 17401 101 S GEORGE, YORK, PA, 17401 28 E …" at bounding box center [182, 123] width 197 height 15
select select "24857"
drag, startPoint x: 204, startPoint y: 154, endPoint x: 201, endPoint y: 156, distance: 4.1
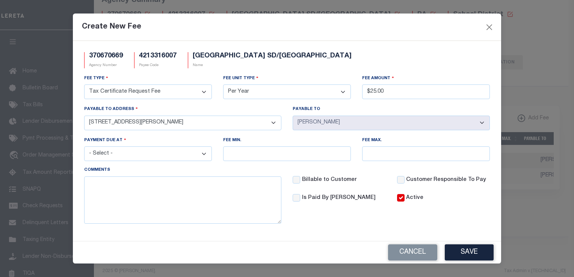
click at [204, 154] on select "- Select - File download Invoice (Prepay) Invoice (Trailing) Time of payment Ti…" at bounding box center [148, 153] width 128 height 15
select select "3"
click at [84, 148] on select "- Select - File download Invoice (Prepay) Invoice (Trailing) Time of payment Ti…" at bounding box center [148, 153] width 128 height 15
click at [454, 251] on button "Save" at bounding box center [469, 253] width 49 height 16
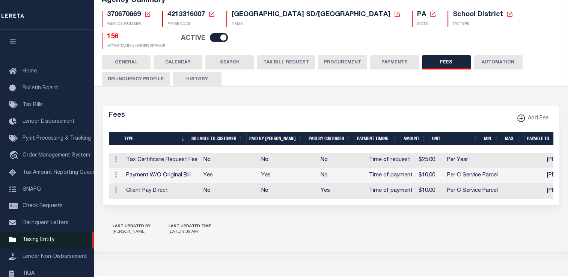
click at [42, 243] on span "Taxing Entity" at bounding box center [39, 239] width 32 height 5
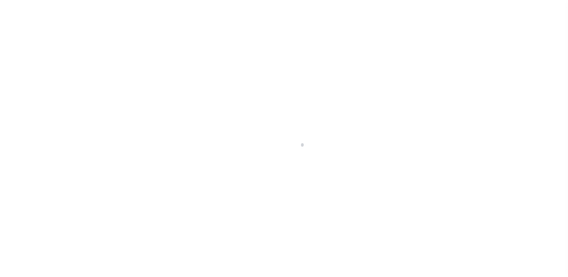
select select
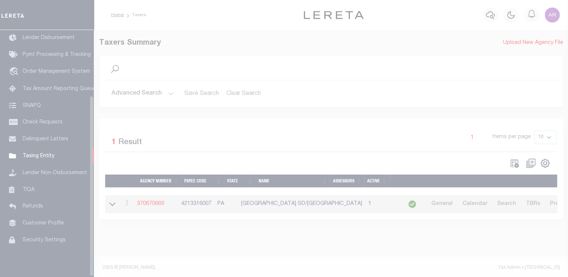
scroll to position [90, 0]
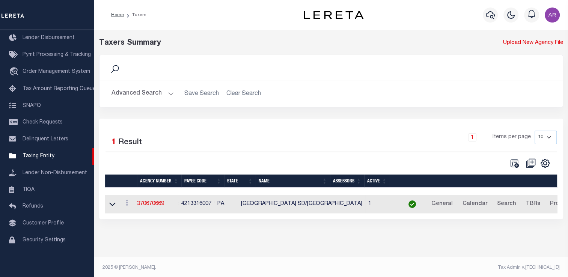
click at [168, 91] on button "Advanced Search" at bounding box center [143, 93] width 62 height 15
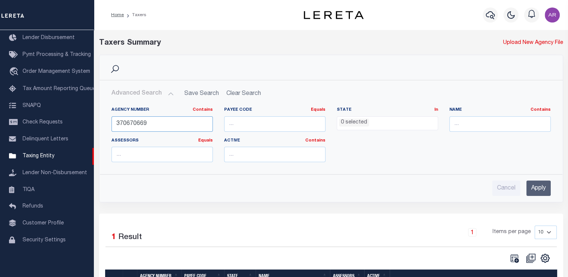
drag, startPoint x: 137, startPoint y: 124, endPoint x: 194, endPoint y: 120, distance: 56.8
click at [194, 120] on input "370670669" at bounding box center [162, 123] width 101 height 15
type input "370670101"
click at [544, 187] on input "Apply" at bounding box center [539, 188] width 24 height 15
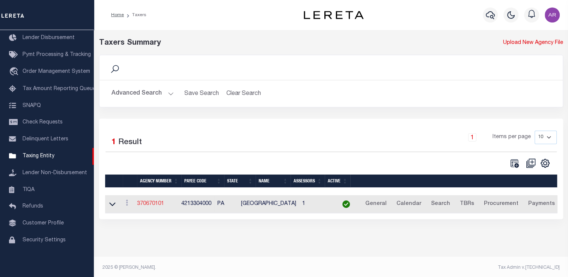
click at [160, 204] on link "370670101" at bounding box center [150, 203] width 27 height 5
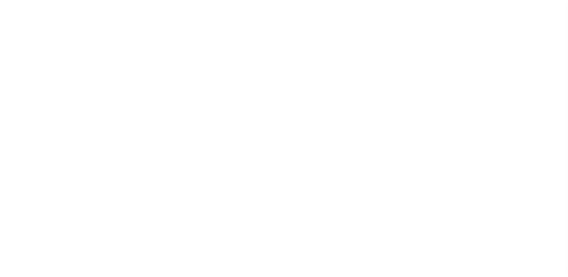
select select
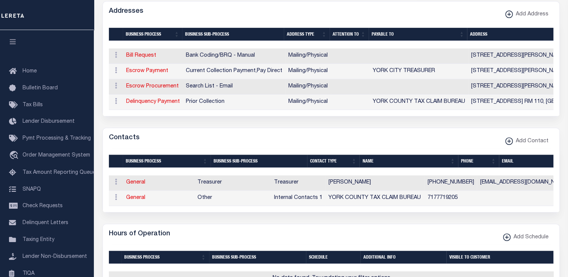
scroll to position [258, 0]
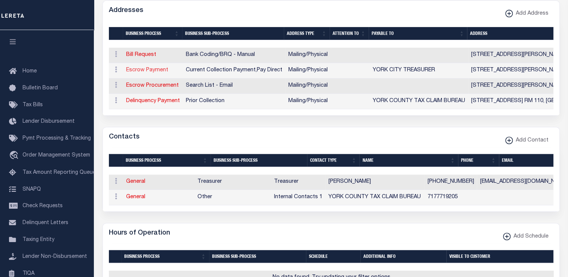
click at [163, 70] on link "Escrow Payment" at bounding box center [147, 70] width 42 height 5
select select "1"
checkbox input "false"
select select
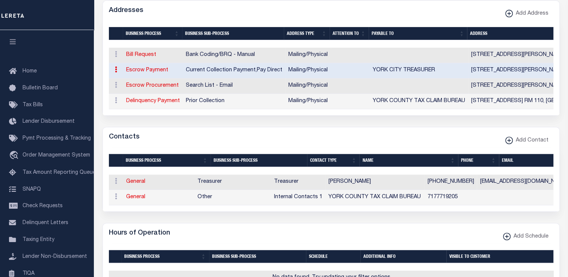
type input "[STREET_ADDRESS][PERSON_NAME]"
type input "YORK"
select select "PA"
type input "17401"
select select "5"
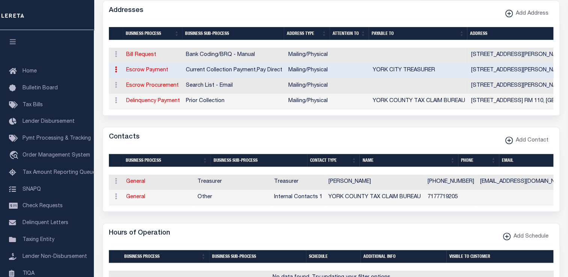
checkbox input "true"
type input "YORK CITY TREASURER"
select select "3"
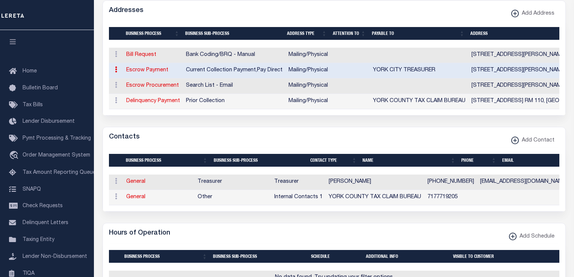
select select "11"
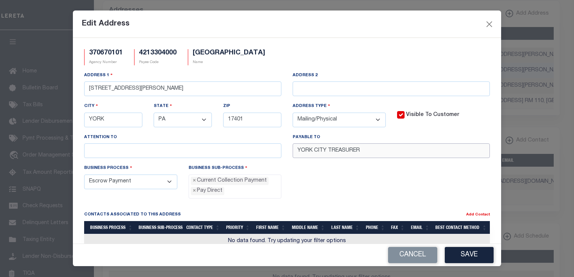
drag, startPoint x: 376, startPoint y: 149, endPoint x: 267, endPoint y: 152, distance: 108.6
click at [267, 152] on div "Address [STREET_ADDRESS][PERSON_NAME] Address 2 [GEOGRAPHIC_DATA] State - Selec…" at bounding box center [286, 117] width 417 height 93
paste input "text"
type input "CITY TREASURER"
click at [460, 255] on button "Save" at bounding box center [469, 255] width 49 height 16
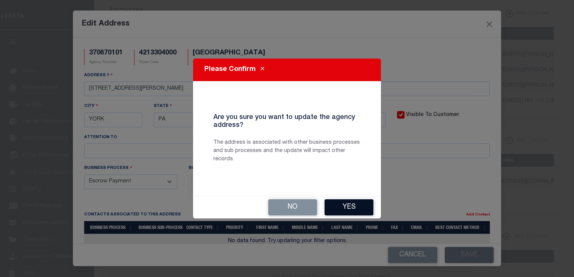
click at [359, 203] on button "Yes" at bounding box center [349, 207] width 49 height 16
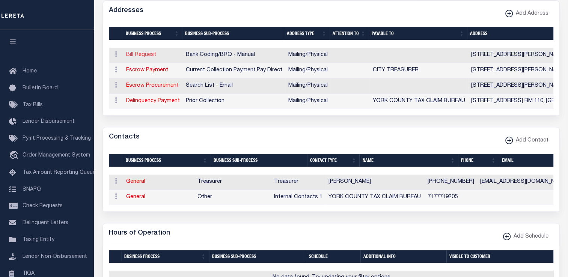
click at [143, 54] on link "Bill Request" at bounding box center [141, 54] width 30 height 5
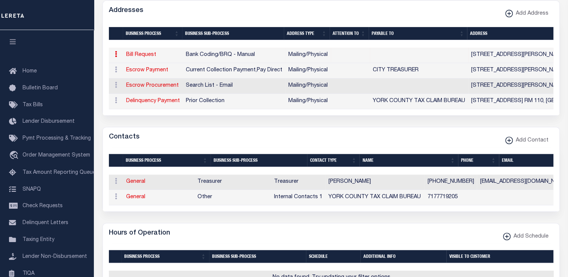
type input "[STREET_ADDRESS][PERSON_NAME]"
type input "YORK"
select select "PA"
type input "17401"
select select "5"
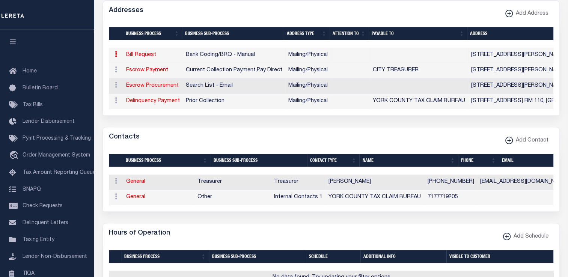
checkbox input "true"
select select "1"
select select "2"
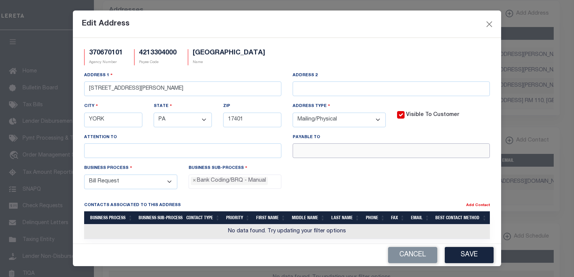
click at [299, 149] on input "text" at bounding box center [391, 150] width 197 height 15
paste input "[PERSON_NAME]"
type input "[PERSON_NAME]"
click at [483, 255] on button "Save" at bounding box center [469, 255] width 49 height 16
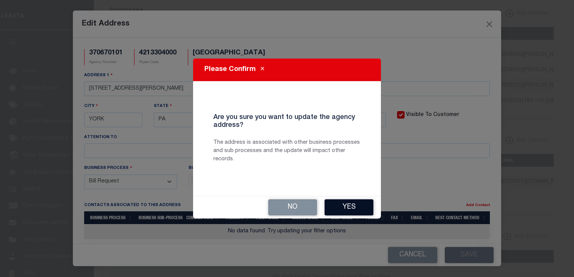
click at [361, 202] on button "Yes" at bounding box center [349, 207] width 49 height 16
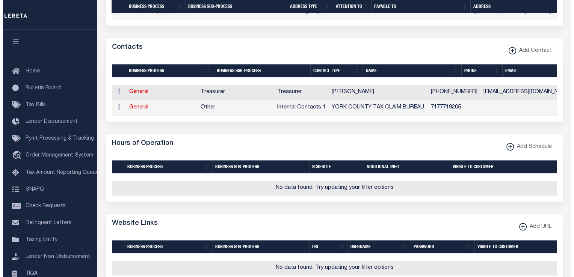
scroll to position [343, 0]
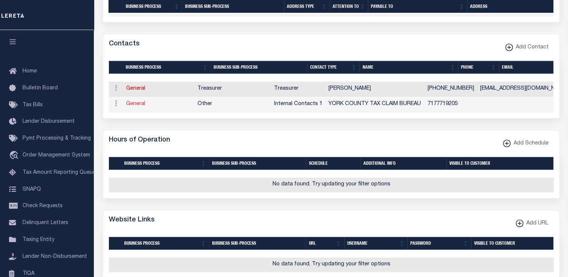
click at [140, 107] on link "General" at bounding box center [135, 103] width 19 height 5
checkbox input "false"
select select
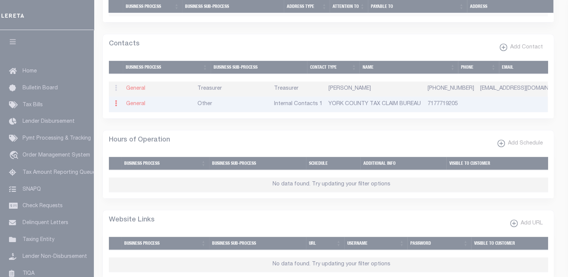
select select "5"
select select "1"
type input "YORK"
type input "COUNTY"
type input "TAX CLAIM BUREAU"
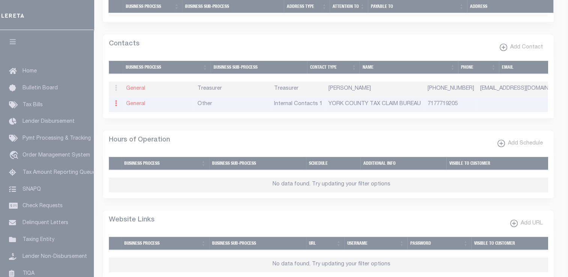
type input "7177719205"
select select "6"
select select "39"
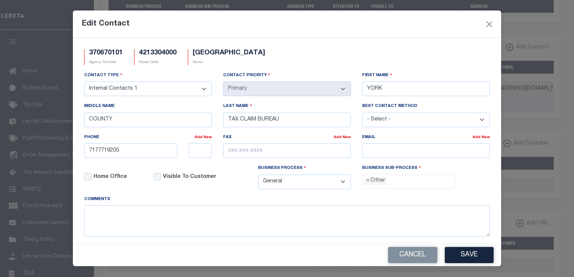
click at [201, 89] on select "- Select - Assessor Clerk Internal Contacts 1 Internal Contacts 2 Internal Cont…" at bounding box center [148, 89] width 128 height 15
click at [84, 82] on select "- Select - Assessor Clerk Internal Contacts 1 Internal Contacts 2 Internal Cont…" at bounding box center [148, 89] width 128 height 15
click at [462, 255] on button "Save" at bounding box center [469, 255] width 49 height 16
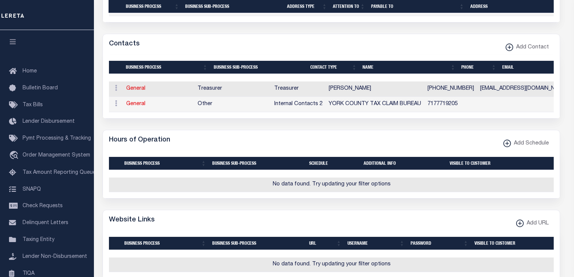
select select "5"
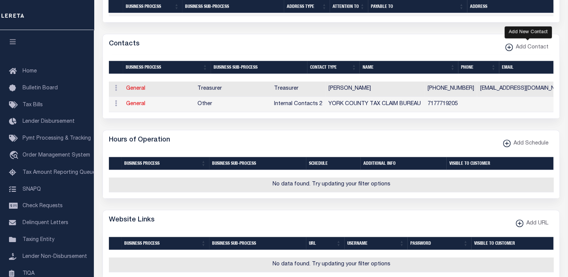
click at [510, 49] on xmlns\ "button" at bounding box center [510, 48] width 8 height 8
select select
select select "1"
checkbox input "false"
checkbox input "true"
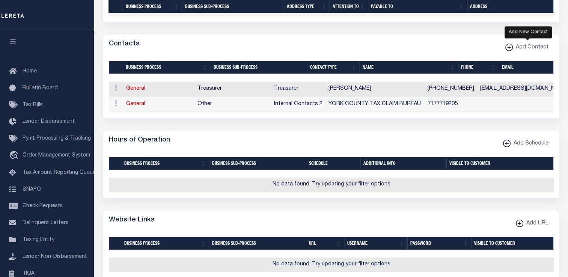
select select
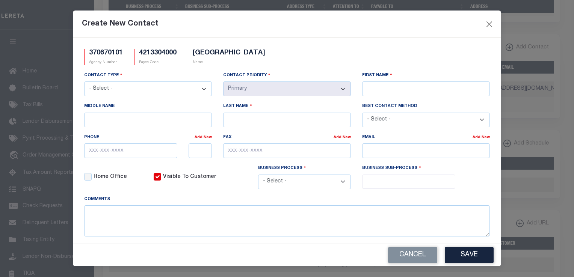
click at [201, 88] on select "- Select - Assessor Clerk Internal Contacts 1 Internal Contacts 2 Internal Cont…" at bounding box center [148, 89] width 128 height 15
select select "5"
click at [84, 82] on select "- Select - Assessor Clerk Internal Contacts 1 Internal Contacts 2 Internal Cont…" at bounding box center [148, 89] width 128 height 15
click at [398, 56] on div "370670101 Agency Number 4213304000 Payee Code YORK CITY Name" at bounding box center [286, 60] width 417 height 22
click at [272, 117] on input "Last Name" at bounding box center [287, 120] width 128 height 15
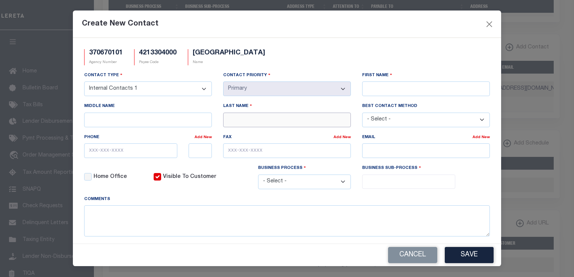
paste input "RUFFIN"
type input "RUFFIN"
click at [391, 86] on input "First Name" at bounding box center [426, 89] width 128 height 15
type input "WANDA"
type input "717-849-2281"
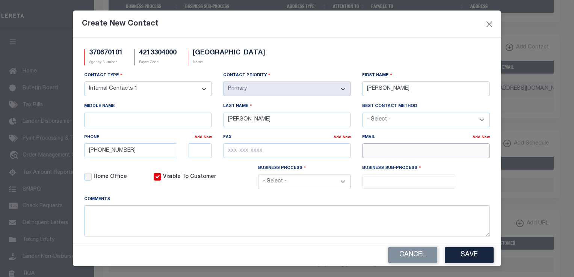
type input "WRUFFIN@YORKCITY.ORG"
click at [338, 184] on select "- Select - All Automation Bill Request Delinquency Payment Delinquency Procurem…" at bounding box center [304, 182] width 93 height 15
select select "6"
click at [258, 176] on select "- Select - All Automation Bill Request Delinquency Payment Delinquency Procurem…" at bounding box center [304, 182] width 93 height 15
click at [372, 184] on input "search" at bounding box center [408, 181] width 88 height 8
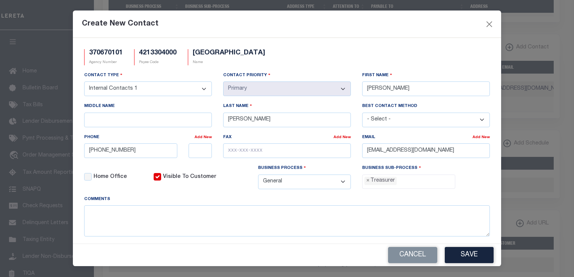
select select "32"
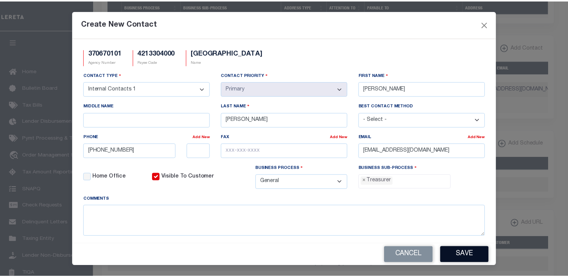
scroll to position [28, 0]
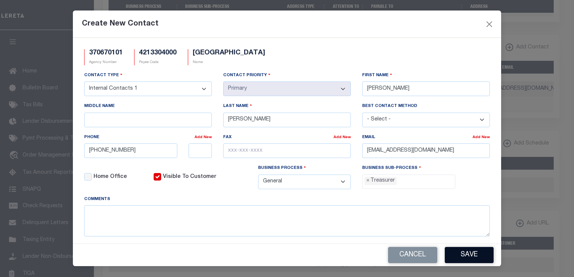
click at [465, 254] on button "Save" at bounding box center [469, 255] width 49 height 16
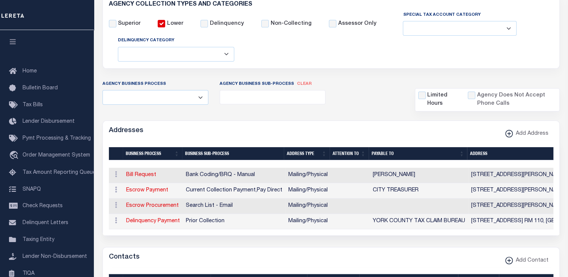
scroll to position [0, 0]
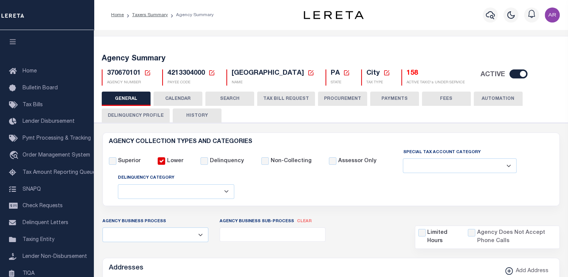
click at [399, 97] on button "PAYMENTS" at bounding box center [394, 99] width 49 height 14
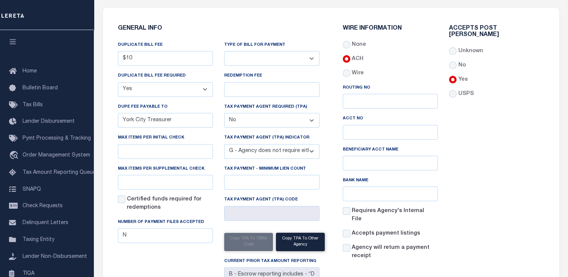
scroll to position [134, 0]
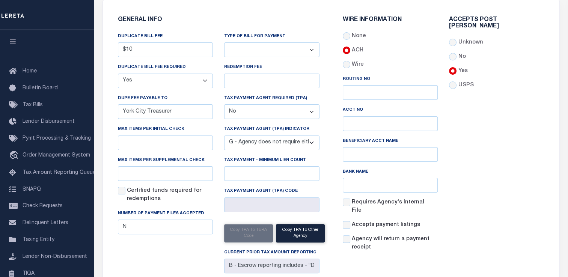
click at [534, 82] on div "USPS" at bounding box center [496, 86] width 95 height 8
drag, startPoint x: 196, startPoint y: 110, endPoint x: 120, endPoint y: 104, distance: 76.1
click at [120, 104] on div "DUPE FEE PAYABLE TO York City Treasurer" at bounding box center [165, 106] width 95 height 25
paste input "JOE JEFCOHE"
type input "JOE JEFCOHE"
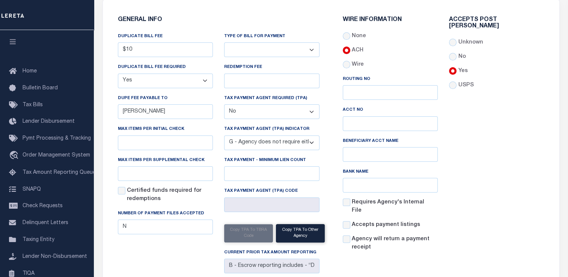
click at [501, 149] on div "Accepts Post Mark Unknown No Yes" at bounding box center [497, 137] width 107 height 241
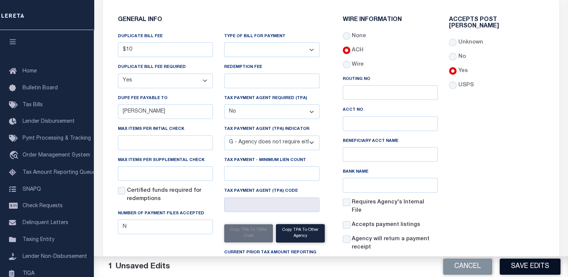
click at [532, 267] on button "Save Edits" at bounding box center [530, 267] width 61 height 16
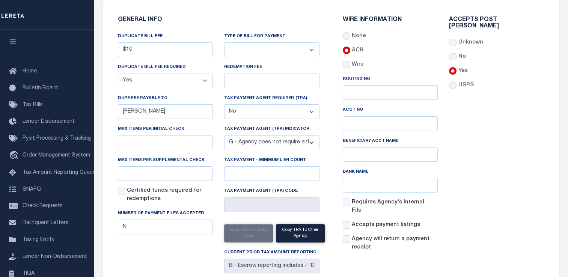
scroll to position [0, 0]
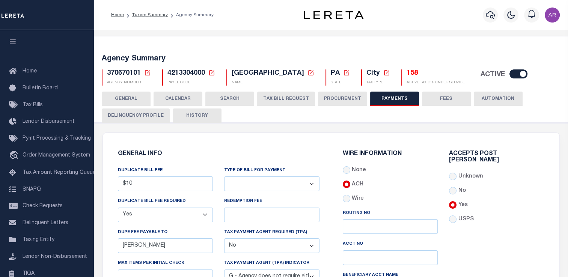
click at [444, 99] on button "FEES" at bounding box center [446, 99] width 49 height 14
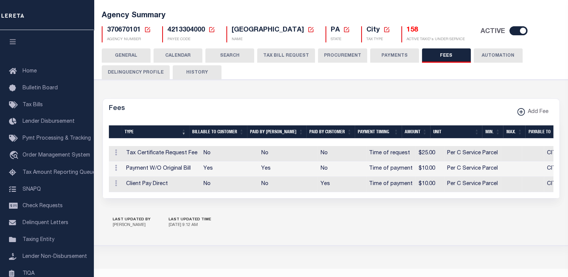
scroll to position [60, 0]
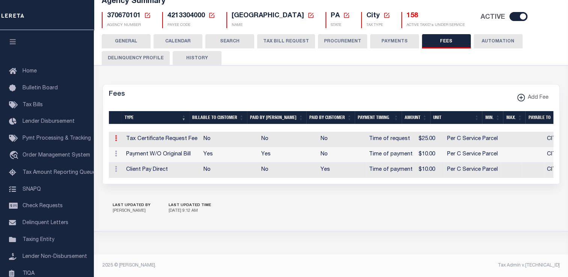
click at [116, 136] on icon at bounding box center [116, 138] width 2 height 6
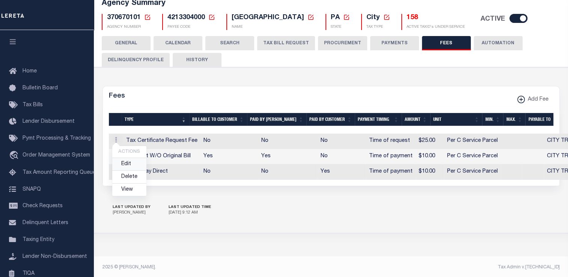
click at [125, 163] on link "Edit" at bounding box center [129, 164] width 34 height 12
select select
checkbox input "false"
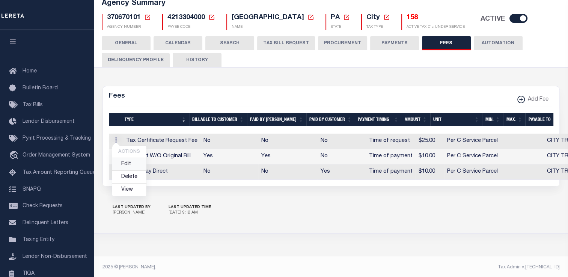
checkbox input "false"
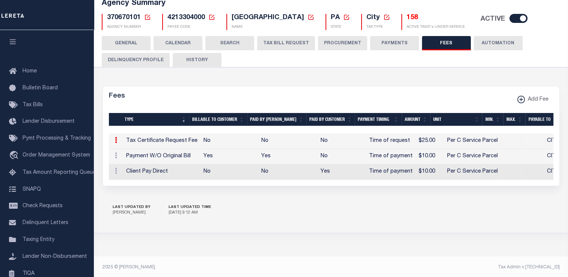
select select "18"
select select "7"
type input "$25"
select select
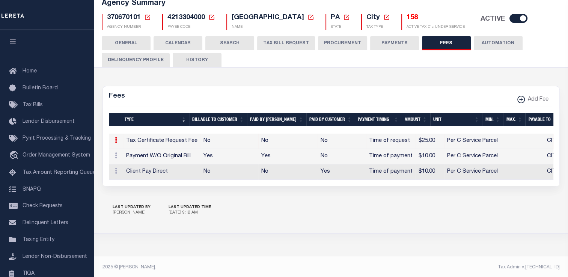
select select "3"
checkbox input "true"
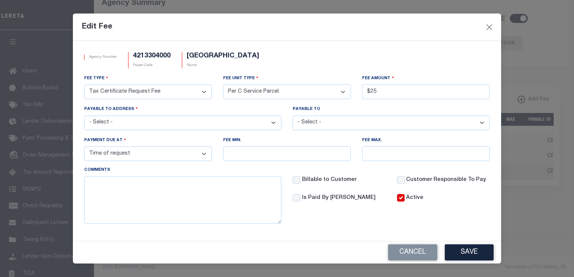
click at [274, 123] on select "- Select - 101 S GEORGE ST, YORK, PA, 17401 28 E MARKET ST. RM 110, YORK, PA, 1…" at bounding box center [182, 123] width 197 height 15
click at [484, 123] on select "- Select - CITY TREASURER CITY TREASURER JOE JEFCOHE" at bounding box center [391, 123] width 197 height 15
select select "31662"
click at [293, 116] on select "- Select - CITY TREASURER CITY TREASURER JOE JEFCOHE" at bounding box center [391, 123] width 197 height 15
click at [470, 254] on button "Save" at bounding box center [469, 253] width 49 height 16
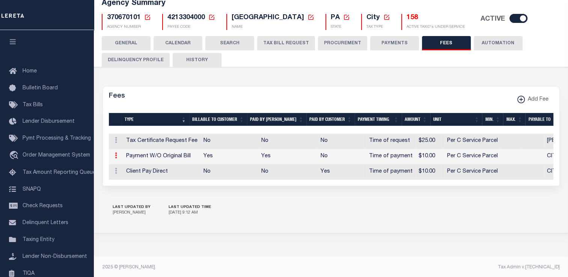
click at [115, 156] on icon at bounding box center [116, 155] width 2 height 6
click at [127, 178] on link "Edit" at bounding box center [129, 180] width 34 height 12
select select
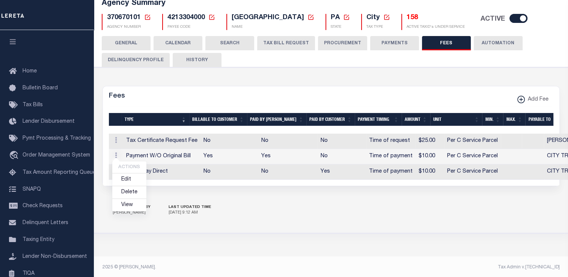
select select
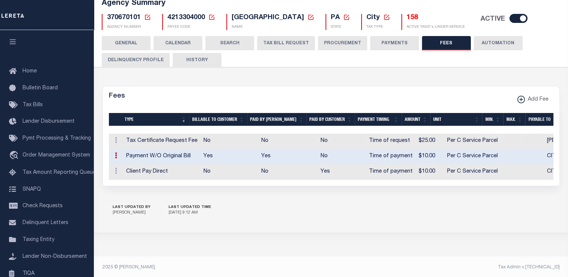
checkbox input "false"
select select "4"
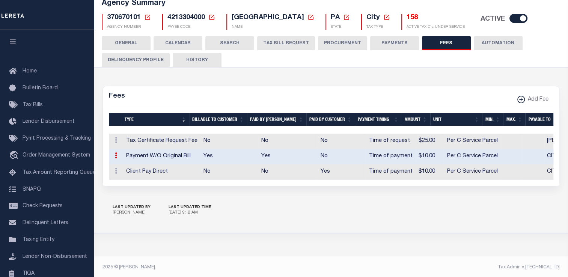
select select "7"
type input "$10"
select select "21956"
select select "157428"
select select "5"
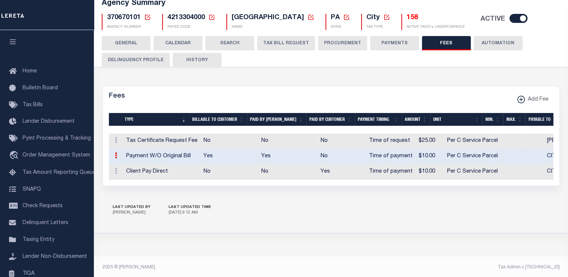
checkbox input "true"
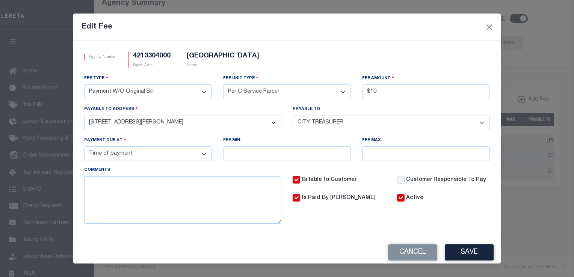
click at [482, 122] on select "- Select - CITY TREASURER CITY TREASURER JOE JEFCOHE" at bounding box center [391, 123] width 197 height 15
select select "31662"
click at [293, 116] on select "- Select - CITY TREASURER CITY TREASURER JOE JEFCOHE" at bounding box center [391, 123] width 197 height 15
click at [471, 252] on button "Save" at bounding box center [469, 253] width 49 height 16
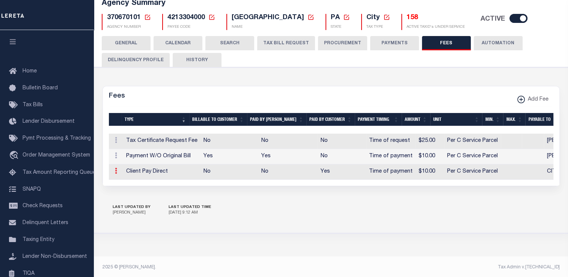
click at [115, 171] on icon at bounding box center [116, 171] width 2 height 6
click at [123, 193] on link "Edit" at bounding box center [129, 195] width 34 height 12
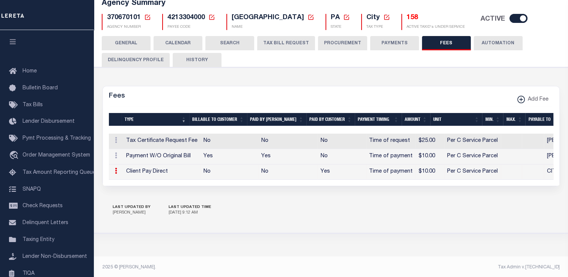
select select
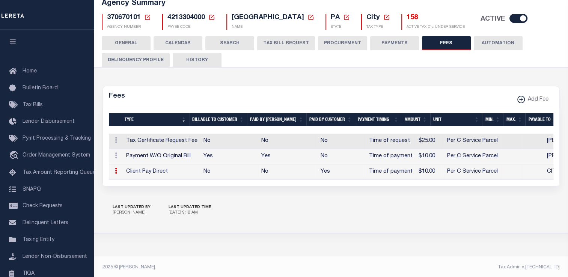
checkbox input "false"
select select "3"
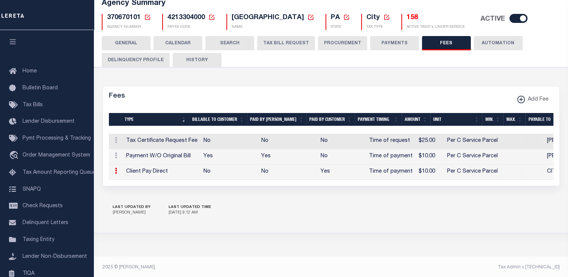
select select "7"
type input "$10"
select select "21956"
select select "157428"
select select "5"
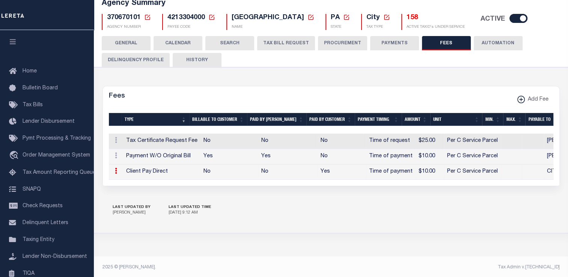
checkbox input "true"
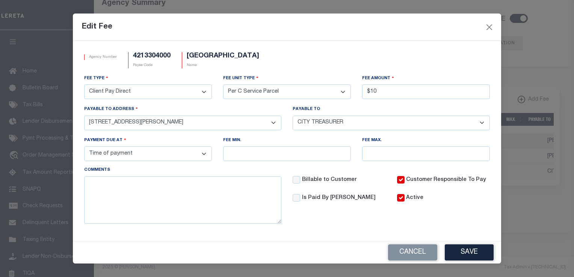
click at [482, 122] on select "- Select - CITY TREASURER CITY TREASURER JOE JEFCOHE" at bounding box center [391, 123] width 197 height 15
select select "31662"
click at [293, 116] on select "- Select - CITY TREASURER CITY TREASURER JOE JEFCOHE" at bounding box center [391, 123] width 197 height 15
click at [469, 251] on button "Save" at bounding box center [469, 253] width 49 height 16
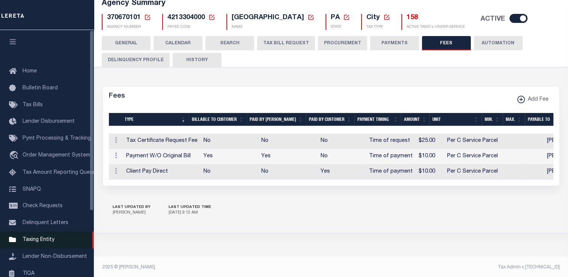
click at [45, 243] on span "Taxing Entity" at bounding box center [39, 239] width 32 height 5
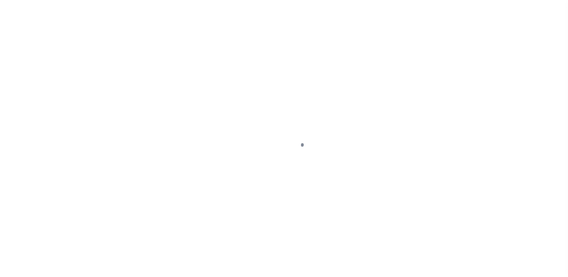
select select
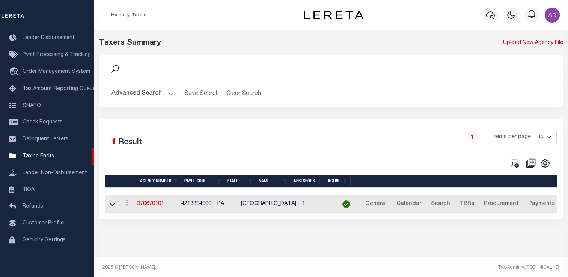
click at [168, 92] on button "Advanced Search" at bounding box center [143, 93] width 62 height 15
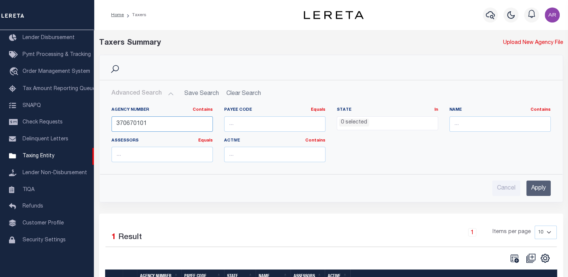
drag, startPoint x: 156, startPoint y: 123, endPoint x: 104, endPoint y: 123, distance: 52.6
click at [104, 123] on div "Agency Number Contains Contains Is 370670101 Payee Code Equals Equals Is Not Eq…" at bounding box center [331, 134] width 463 height 67
paste input "420310907"
type input "420310907"
click at [537, 190] on input "Apply" at bounding box center [539, 188] width 24 height 15
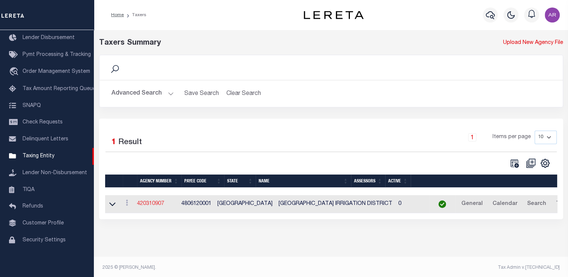
click at [161, 205] on link "420310907" at bounding box center [150, 203] width 27 height 5
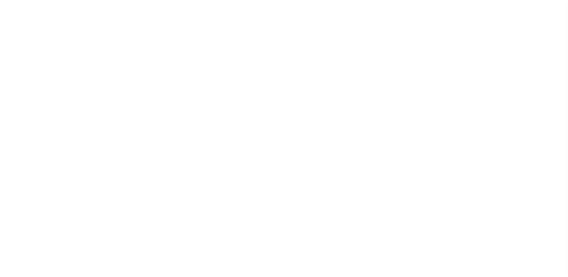
select select "1"
select select
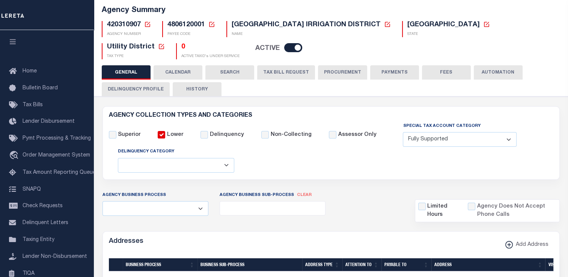
scroll to position [51, 0]
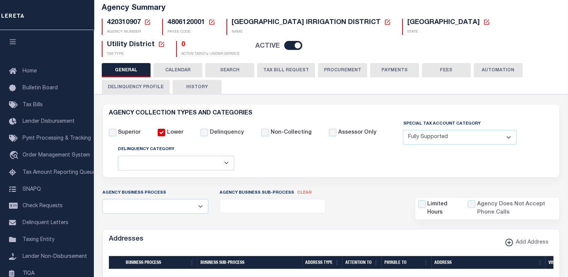
click at [555, 46] on div "420310907 Agency Number Edit Cancel Ok" at bounding box center [331, 35] width 470 height 44
click at [370, 235] on div "Addresses Add Address" at bounding box center [331, 239] width 457 height 21
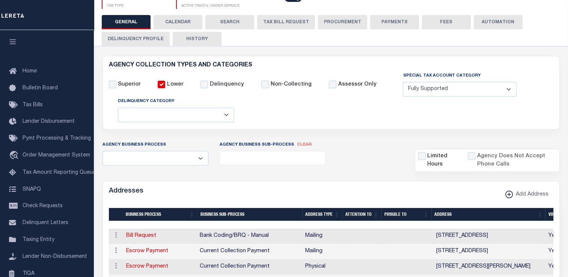
scroll to position [86, 0]
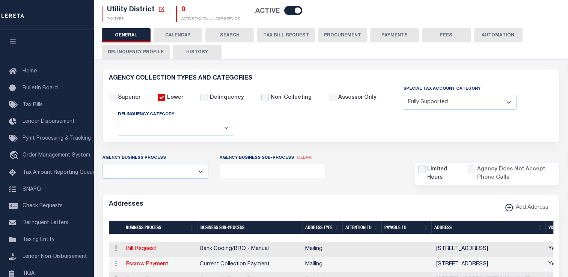
click at [543, 76] on h6 "AGENCY COLLECTION TYPES AND CATEGORIES" at bounding box center [331, 78] width 445 height 6
click at [456, 32] on button "FEES" at bounding box center [446, 35] width 49 height 14
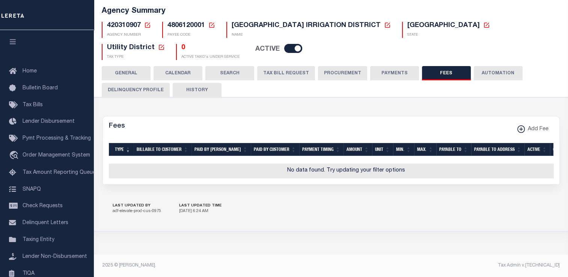
scroll to position [47, 0]
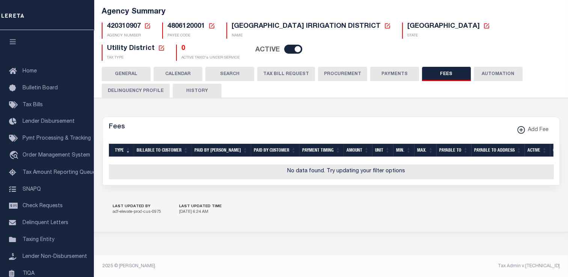
click at [396, 71] on button "PAYMENTS" at bounding box center [394, 74] width 49 height 14
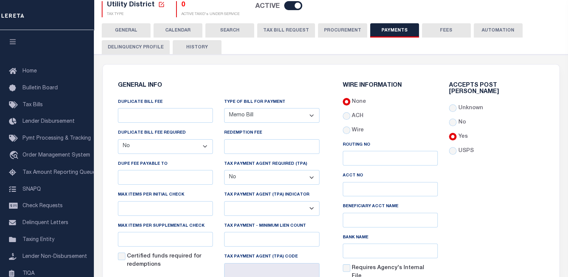
scroll to position [0, 0]
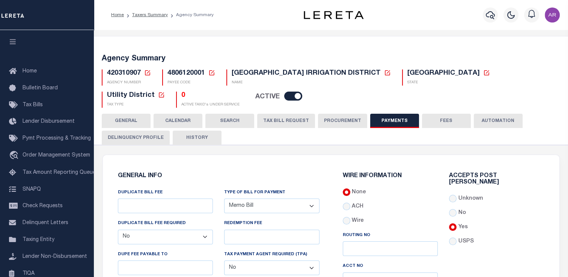
click at [129, 116] on button "GENERAL" at bounding box center [126, 121] width 49 height 14
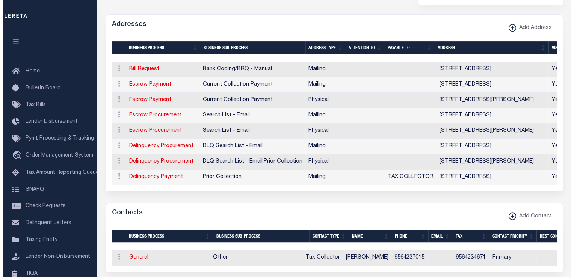
scroll to position [279, 0]
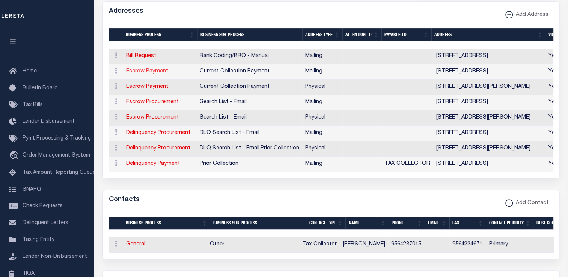
click at [152, 69] on link "Escrow Payment" at bounding box center [147, 71] width 42 height 5
select select "1"
checkbox input "false"
select select
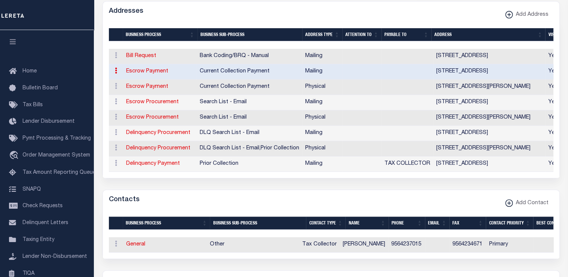
type input "PO BOX 148"
type input "[GEOGRAPHIC_DATA]"
select select "[GEOGRAPHIC_DATA]"
type input "78551"
checkbox input "true"
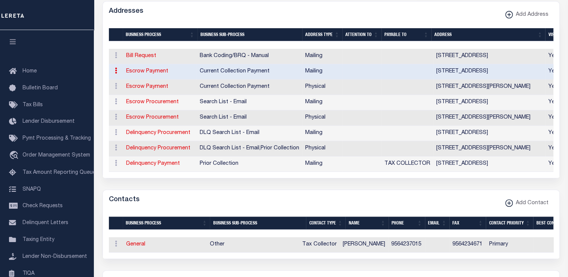
select select "3"
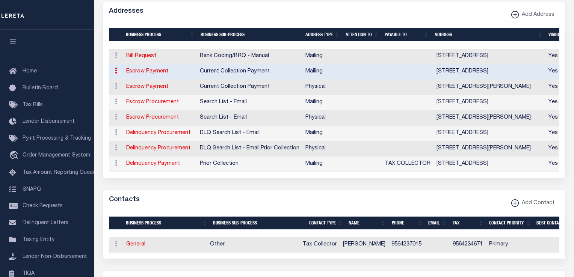
select select "11"
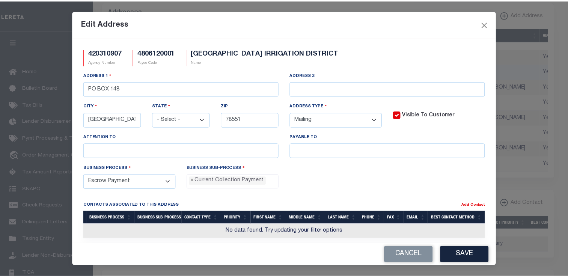
scroll to position [7, 0]
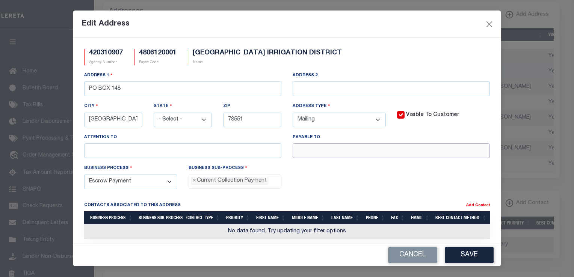
click at [310, 148] on input "text" at bounding box center [391, 150] width 197 height 15
paste input "TAX COLLECTOR"
type input "TAX COLLECTOR"
click at [465, 252] on button "Save" at bounding box center [469, 255] width 49 height 16
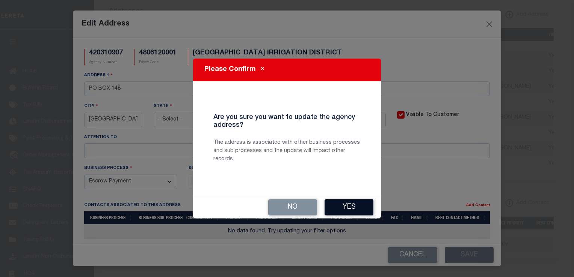
click at [362, 207] on button "Yes" at bounding box center [349, 207] width 49 height 16
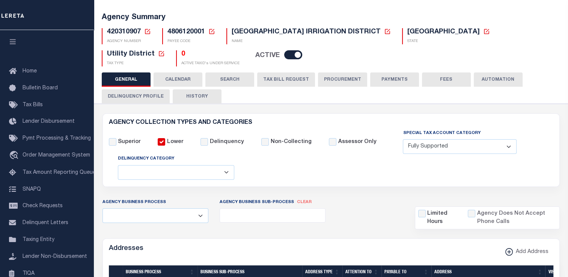
scroll to position [40, 0]
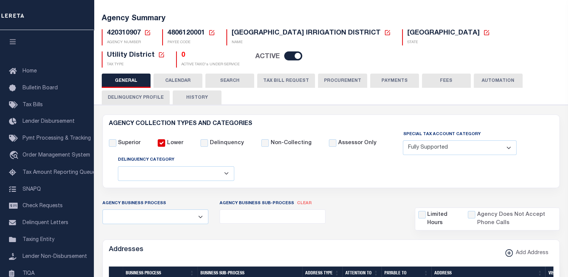
click at [398, 75] on button "PAYMENTS" at bounding box center [394, 81] width 49 height 14
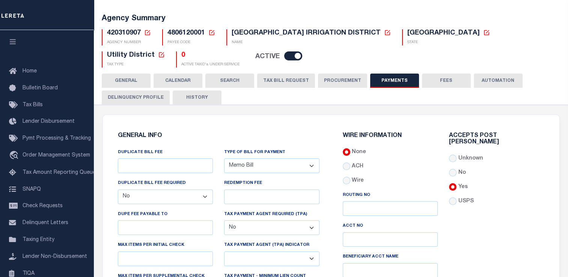
click at [133, 77] on button "GENERAL" at bounding box center [126, 81] width 49 height 14
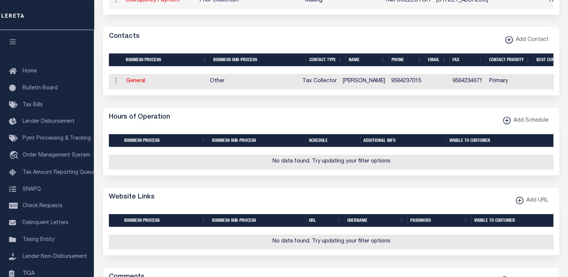
scroll to position [445, 0]
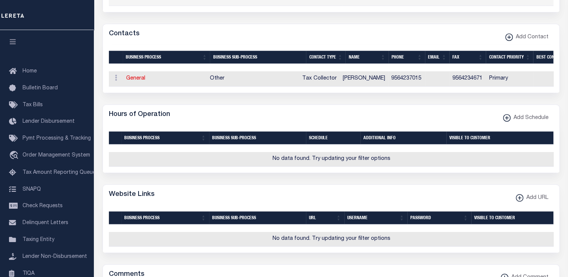
click at [414, 34] on div "Contacts Add Contact" at bounding box center [331, 34] width 457 height 21
click at [137, 76] on link "General" at bounding box center [135, 78] width 19 height 5
checkbox input "false"
select select
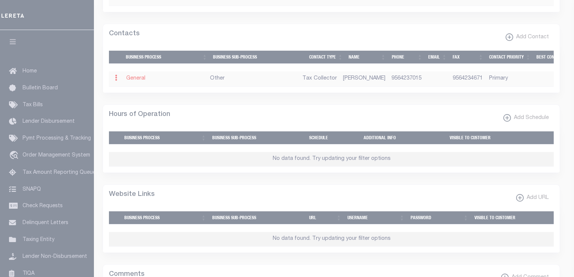
select select "2"
select select "1"
type input "ROSE"
type input "ZAPATA"
type input "9564237015"
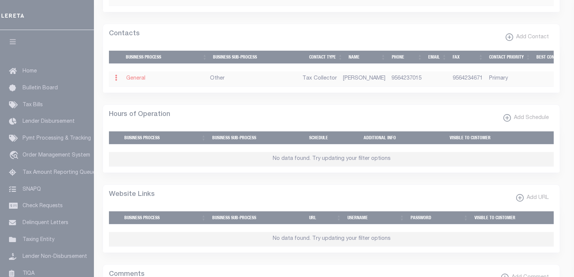
type input "9564234671"
select select "6"
select select "39"
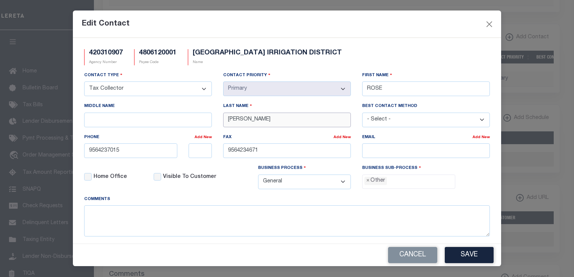
drag, startPoint x: 278, startPoint y: 121, endPoint x: 216, endPoint y: 122, distance: 61.6
click at [217, 122] on div "Last Name ZAPATA" at bounding box center [286, 117] width 139 height 31
paste input "RODRIGUEZ"
type input "RODRIGUEZ"
click at [347, 88] on div "Contact Type - Select - Assessor Clerk Internal Contacts 1 Internal Contacts 2 …" at bounding box center [286, 133] width 417 height 124
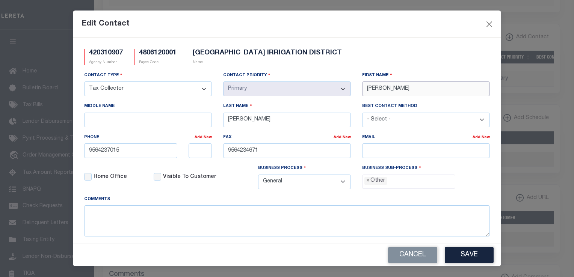
type input "OLGA"
click at [403, 30] on div "Edit Contact" at bounding box center [287, 24] width 428 height 27
click at [375, 148] on input "email" at bounding box center [426, 150] width 128 height 15
paste input "OLGA.RODRIGUEZ@HIDCC1.ORG"
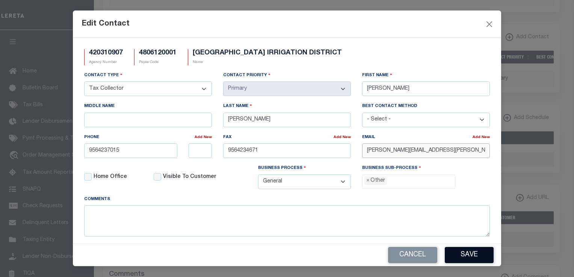
type input "OLGA.RODRIGUEZ@HIDCC1.ORG"
click at [468, 255] on button "Save" at bounding box center [469, 255] width 49 height 16
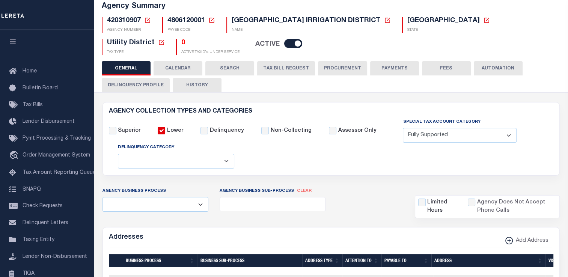
scroll to position [0, 0]
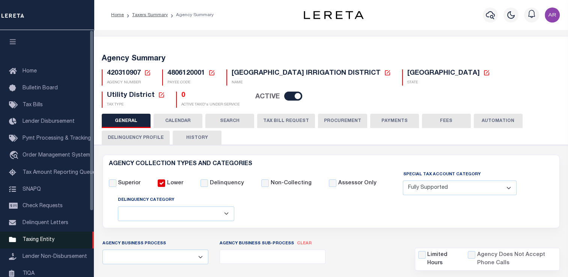
click at [47, 243] on span "Taxing Entity" at bounding box center [39, 239] width 32 height 5
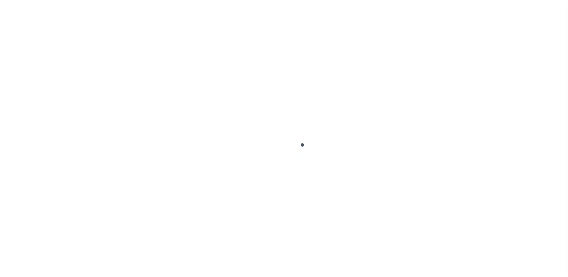
scroll to position [84, 0]
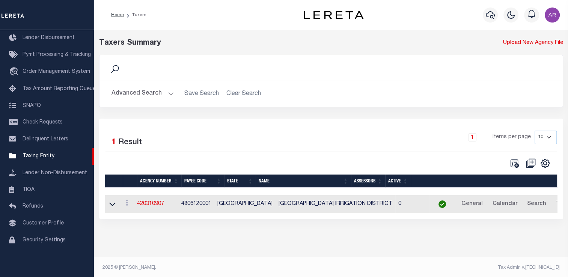
click at [549, 15] on img "button" at bounding box center [552, 15] width 15 height 15
click at [519, 53] on span "Sign out" at bounding box center [522, 53] width 21 height 5
